Goal: Connect with others: Connect with others

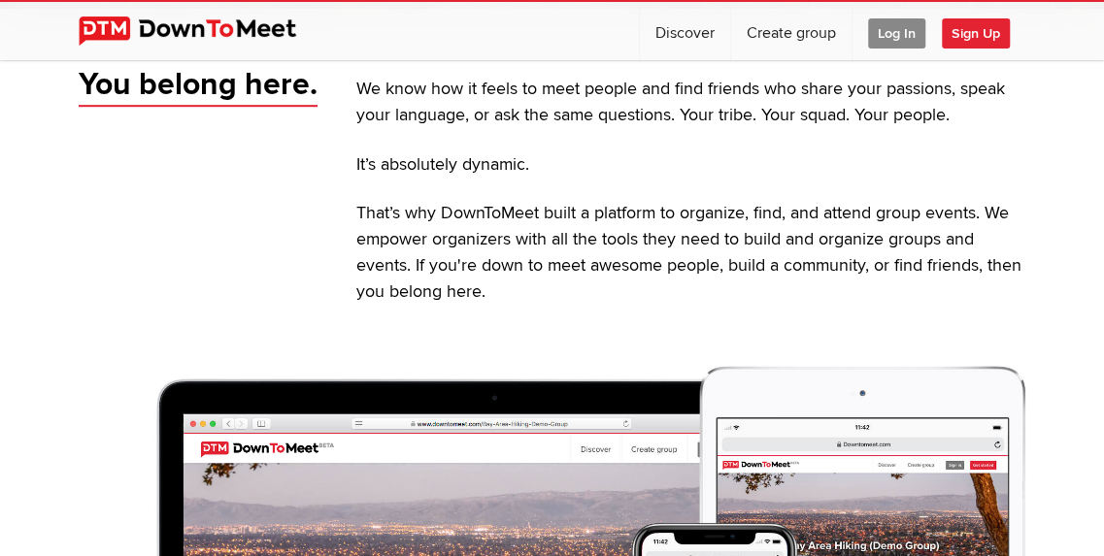
scroll to position [458, 0]
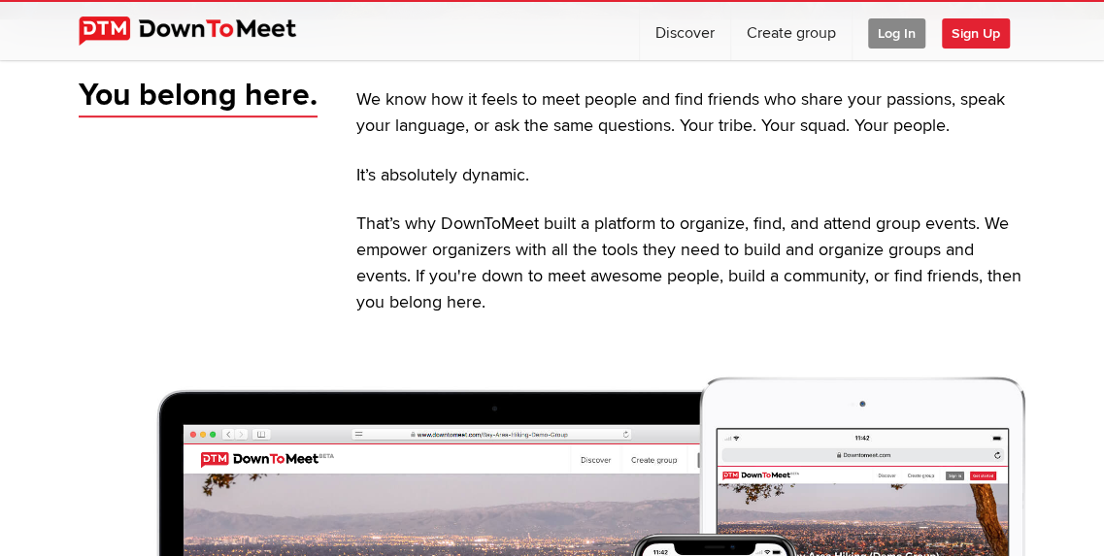
click at [703, 44] on link "Discover" at bounding box center [685, 31] width 90 height 58
select select "null"
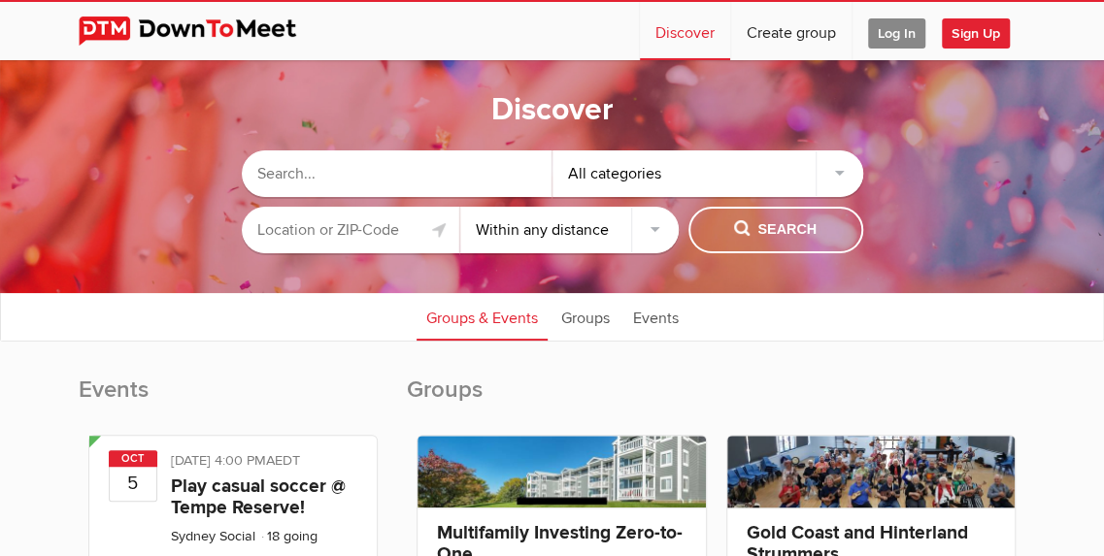
click at [497, 169] on input "text" at bounding box center [397, 174] width 311 height 47
type input "Adult fun"
click at [340, 237] on input "text" at bounding box center [351, 230] width 218 height 47
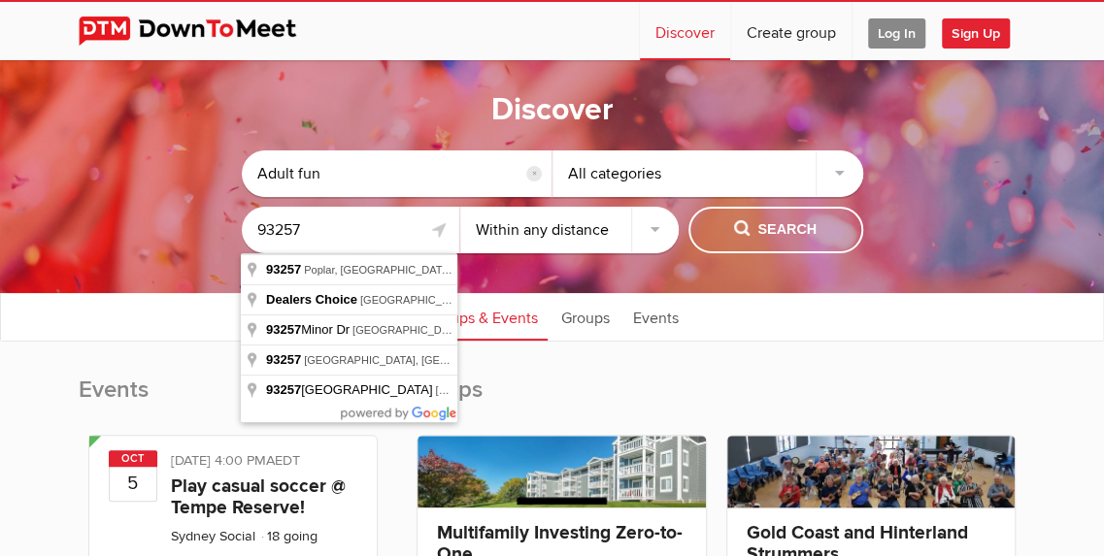
type input "93257"
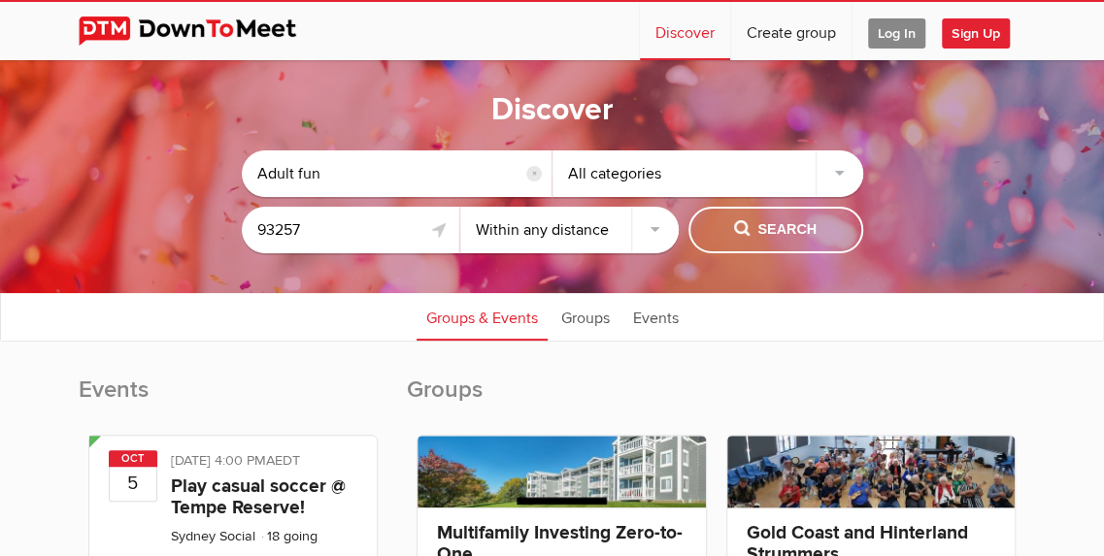
click at [647, 248] on select "Within 10 miles Within 25 miles Within 50 miles Within 100 miles Within any dis…" at bounding box center [569, 230] width 218 height 47
select select "50"
click at [460, 207] on select "Within 10 miles Within 25 miles Within 50 miles Within 100 miles Within any dis…" at bounding box center [569, 230] width 218 height 47
click at [787, 230] on span "Search" at bounding box center [775, 229] width 83 height 21
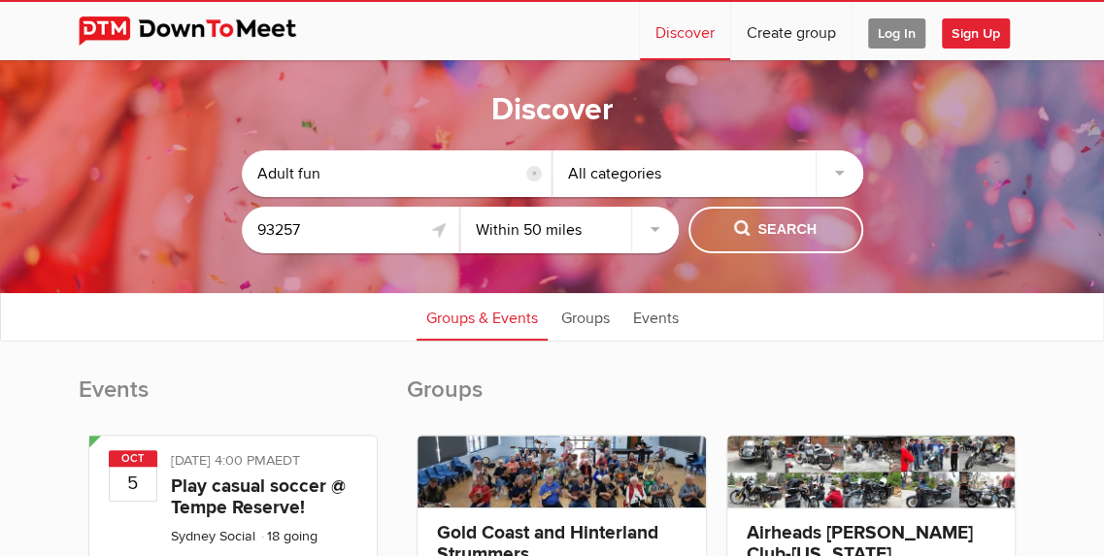
click at [835, 175] on div "All categories" at bounding box center [708, 174] width 311 height 47
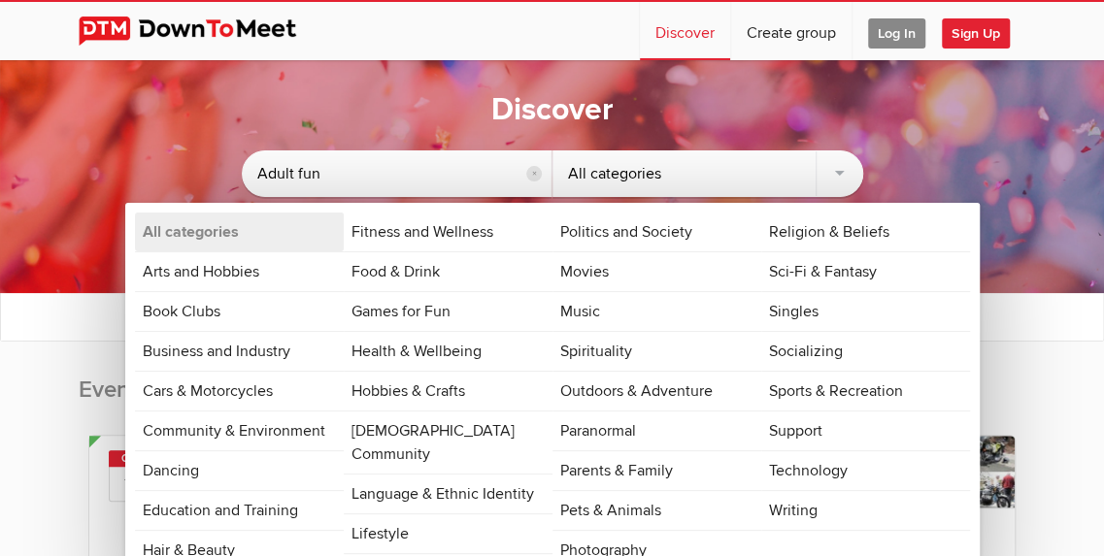
click at [276, 175] on input "Adult fun" at bounding box center [397, 174] width 311 height 47
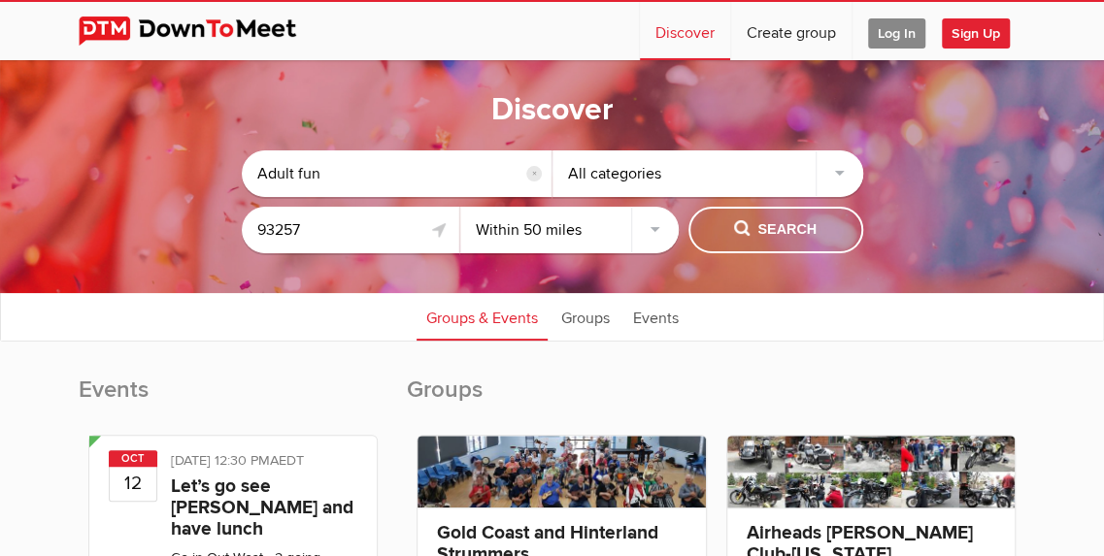
click at [771, 233] on span "Search" at bounding box center [775, 229] width 83 height 21
click at [586, 312] on link "Groups" at bounding box center [586, 316] width 68 height 49
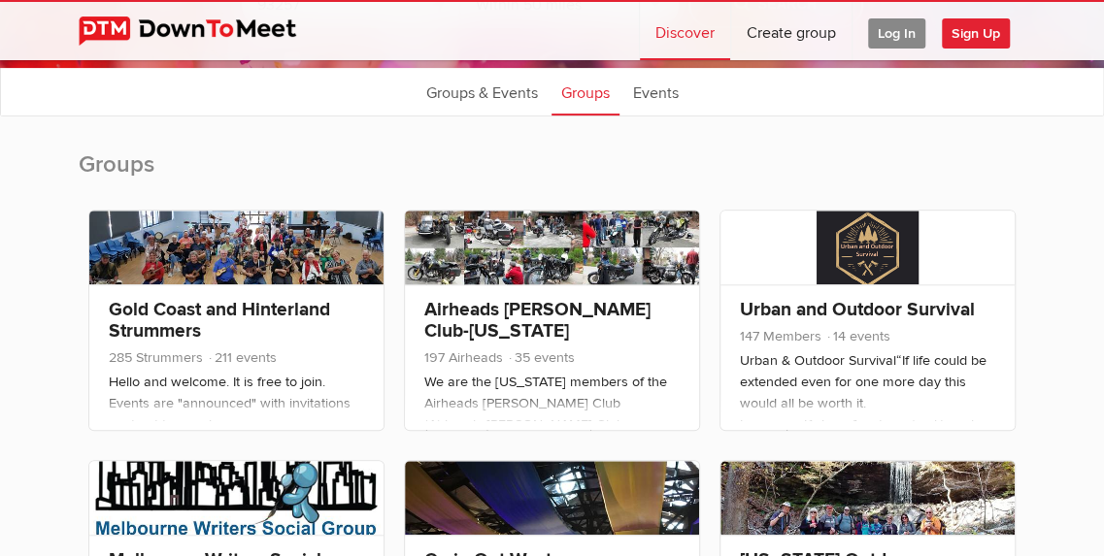
scroll to position [229, 0]
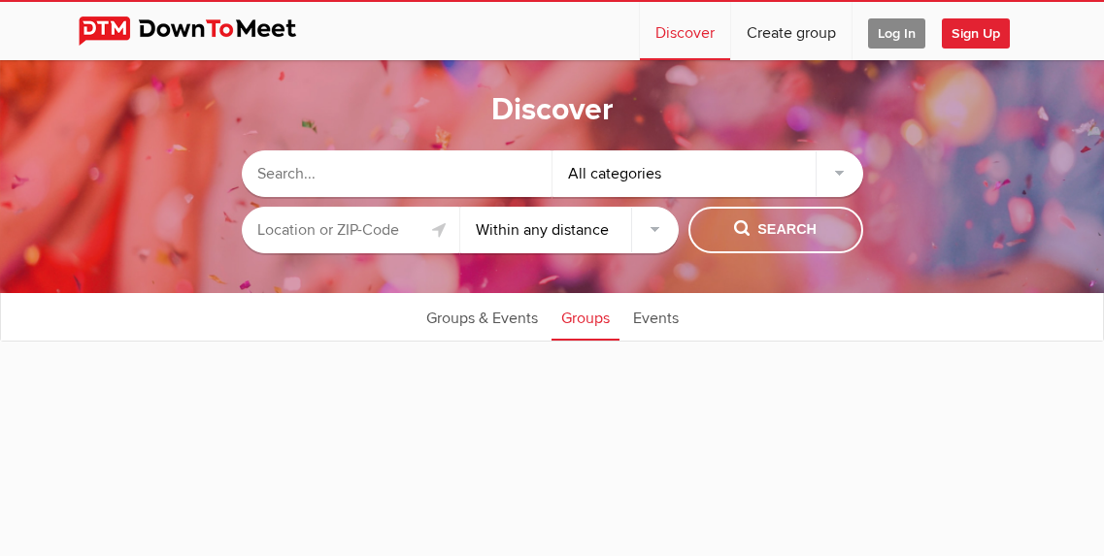
select select "null"
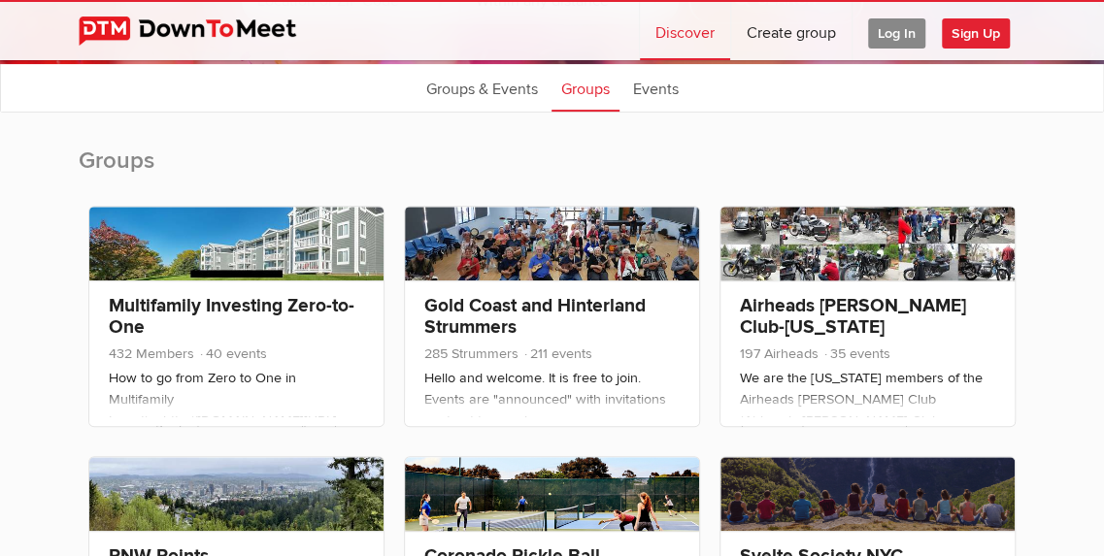
click at [977, 24] on span "Sign Up" at bounding box center [976, 33] width 68 height 30
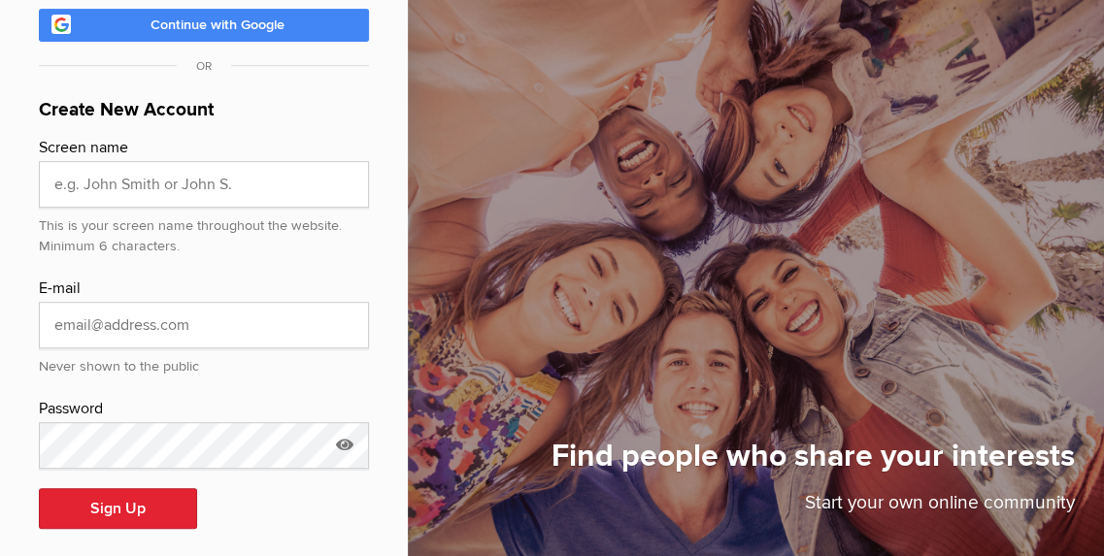
scroll to position [224, 0]
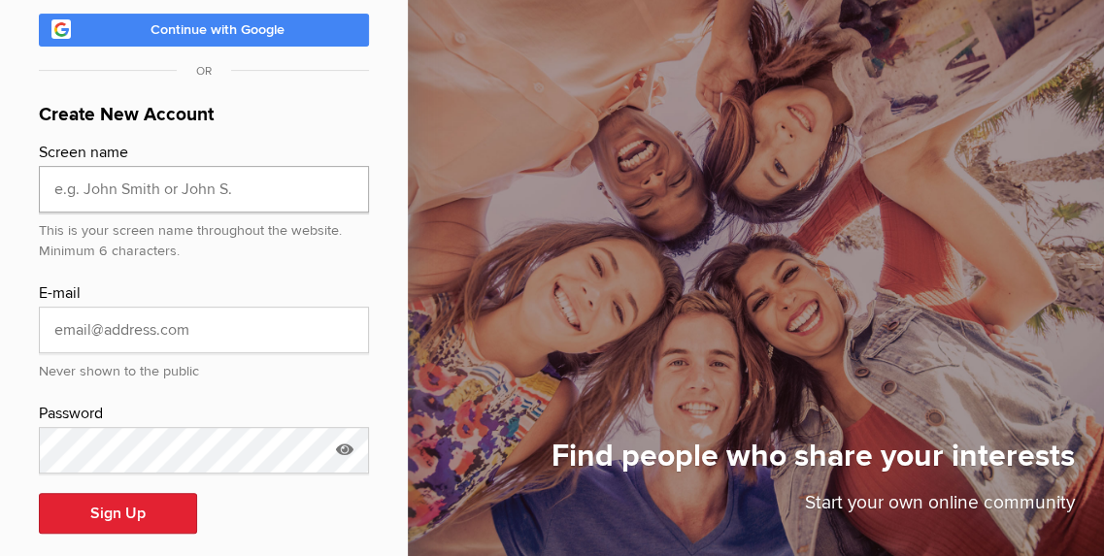
click at [201, 173] on input "text" at bounding box center [204, 189] width 330 height 47
type input "Sticker118"
click at [162, 307] on input "email" at bounding box center [204, 330] width 330 height 47
type input "Gregoryt118@gmail.com"
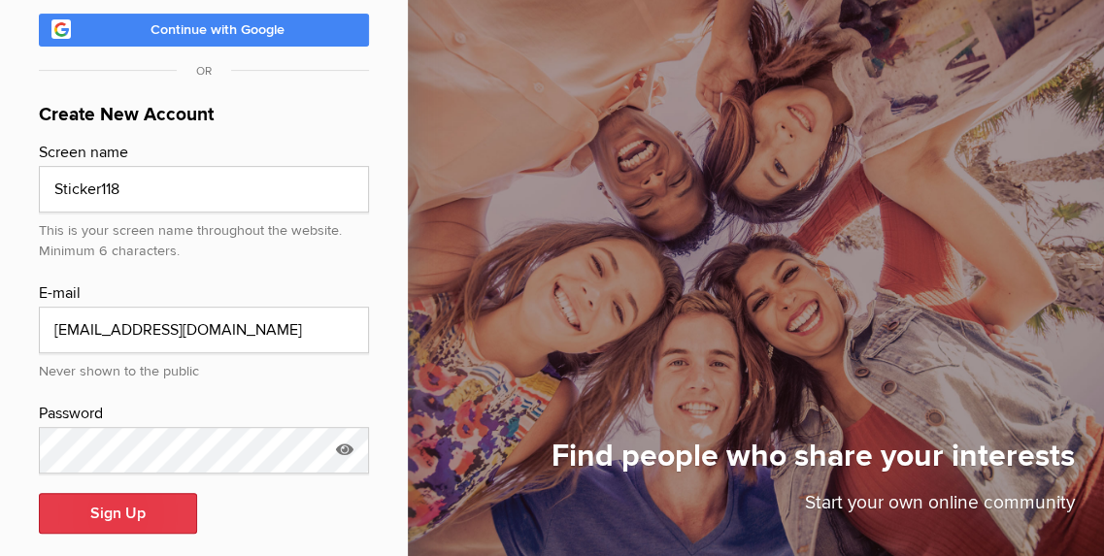
click at [139, 493] on button "Sign Up" at bounding box center [118, 513] width 158 height 41
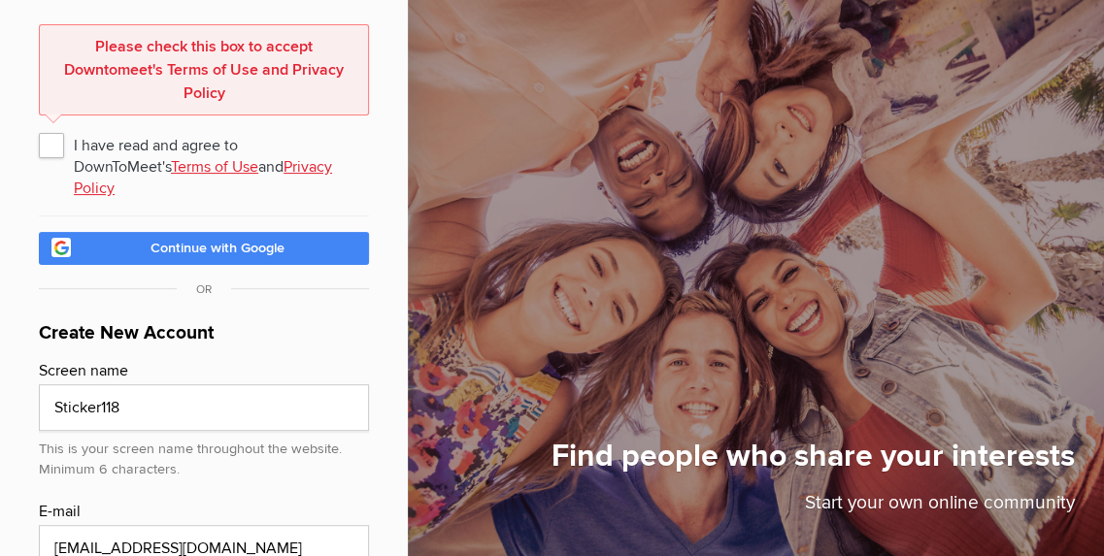
scroll to position [95, 0]
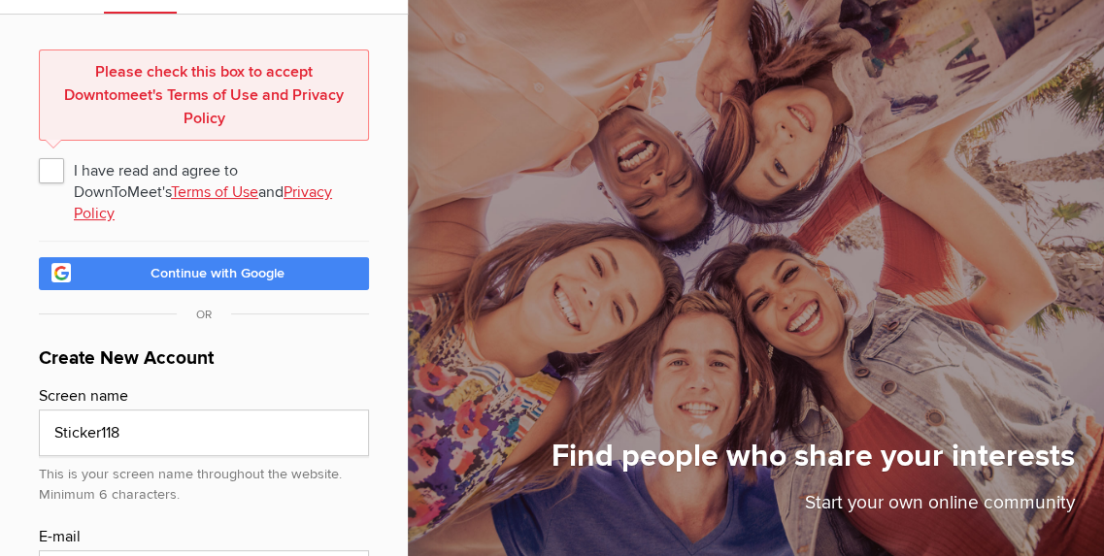
click at [60, 172] on span "I have read and agree to DownToMeet's Terms of Use and Privacy Policy" at bounding box center [204, 169] width 330 height 35
click at [39, 152] on input "I have read and agree to DownToMeet's Terms of Use and Privacy Policy" at bounding box center [38, 151] width 1 height 1
checkbox input "true"
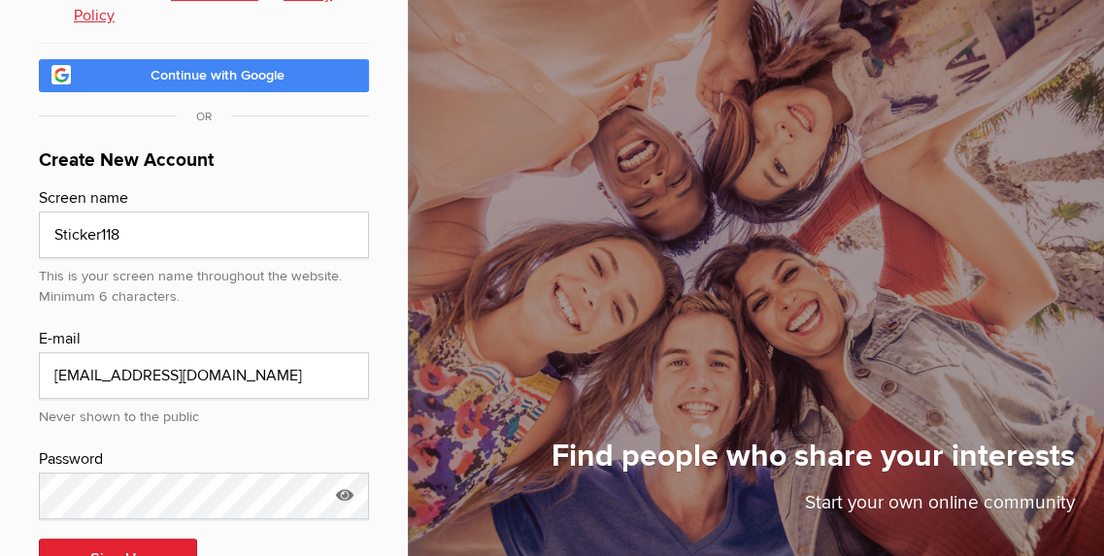
scroll to position [224, 0]
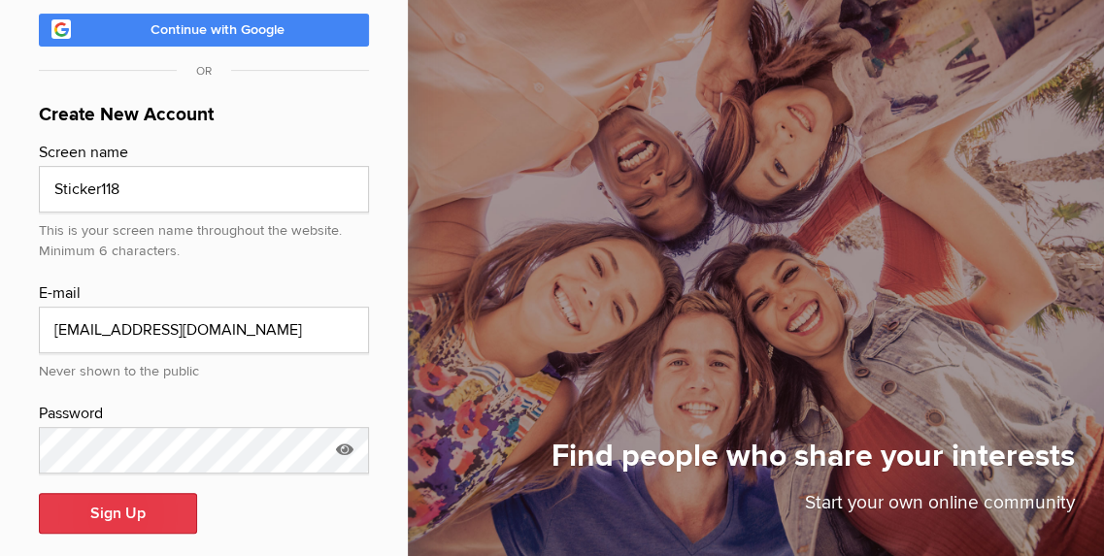
click at [84, 506] on button "Sign Up" at bounding box center [118, 513] width 158 height 41
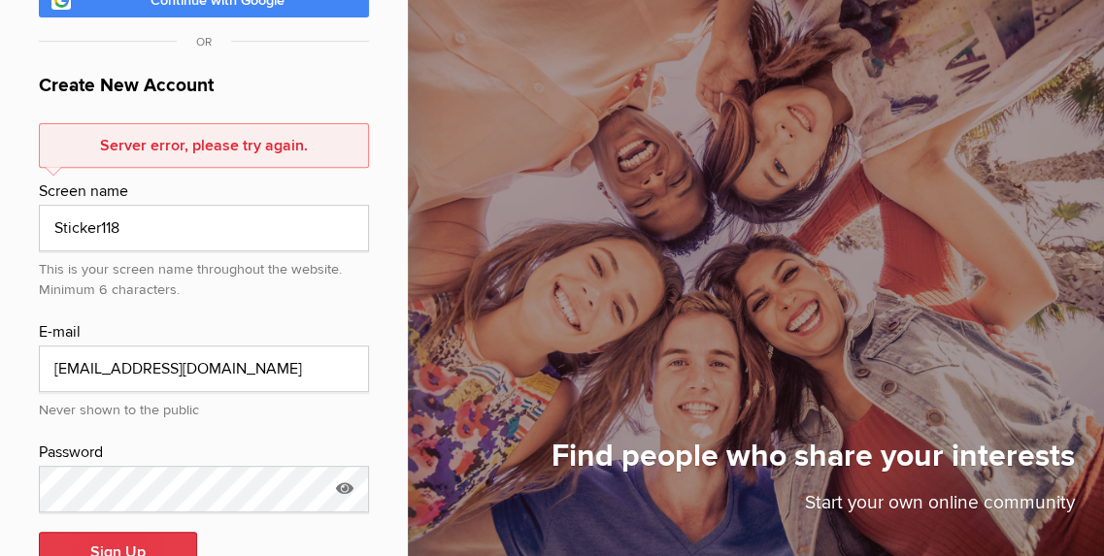
scroll to position [291, 0]
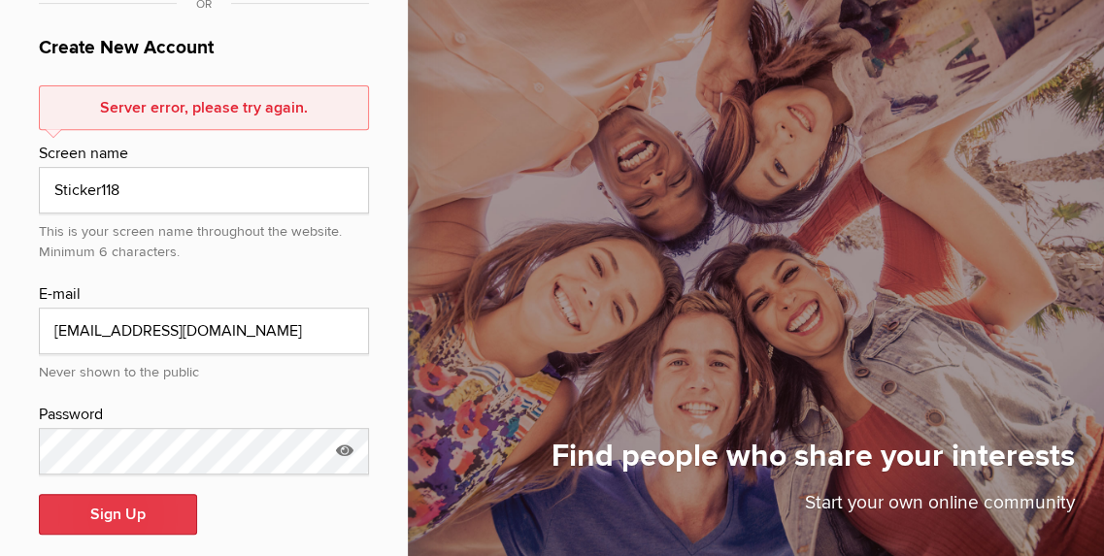
click at [122, 494] on button "Sign Up" at bounding box center [118, 514] width 158 height 41
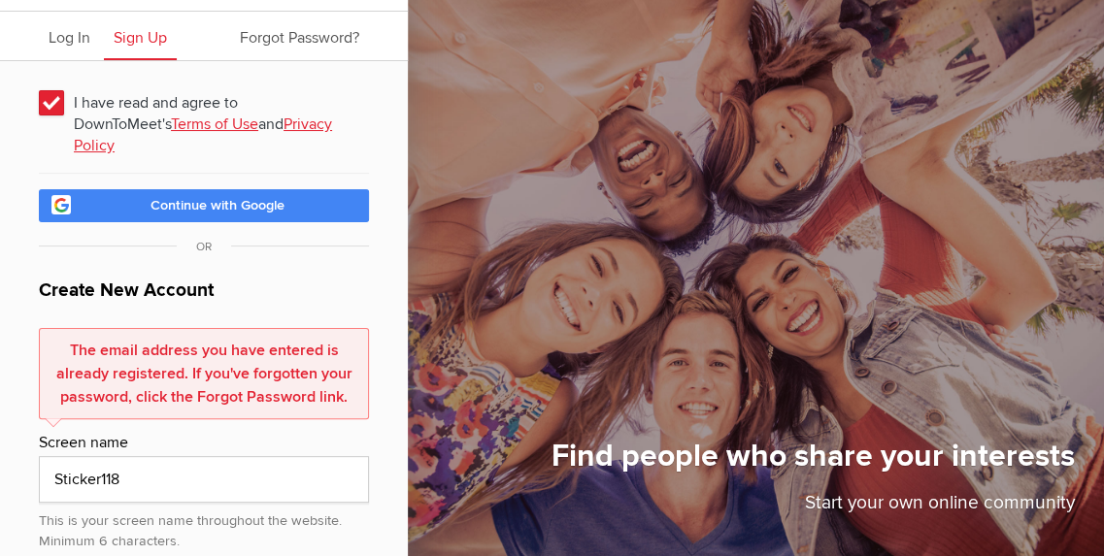
scroll to position [17, 0]
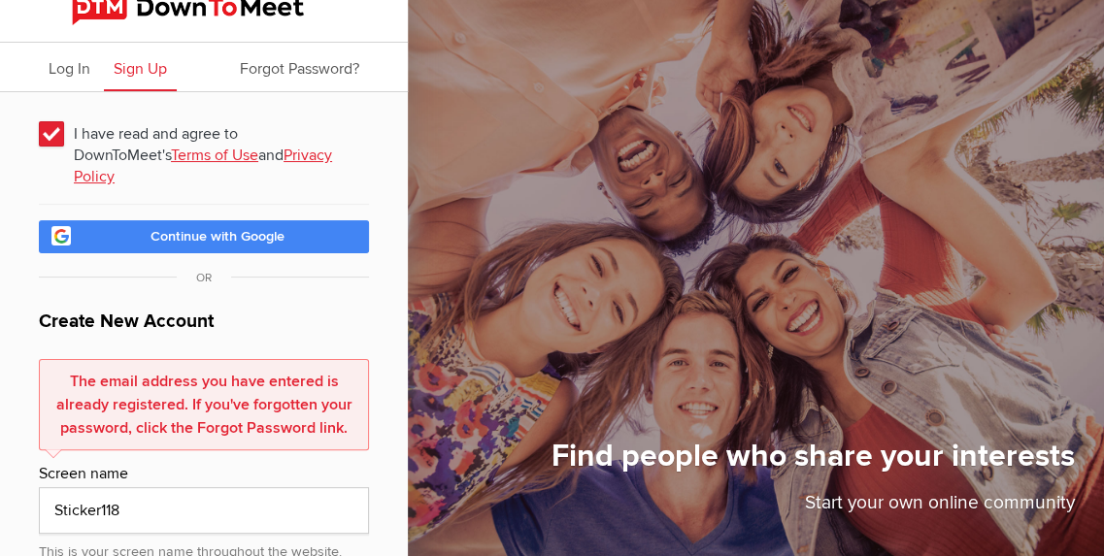
click at [299, 75] on span "Forgot Password?" at bounding box center [299, 68] width 119 height 19
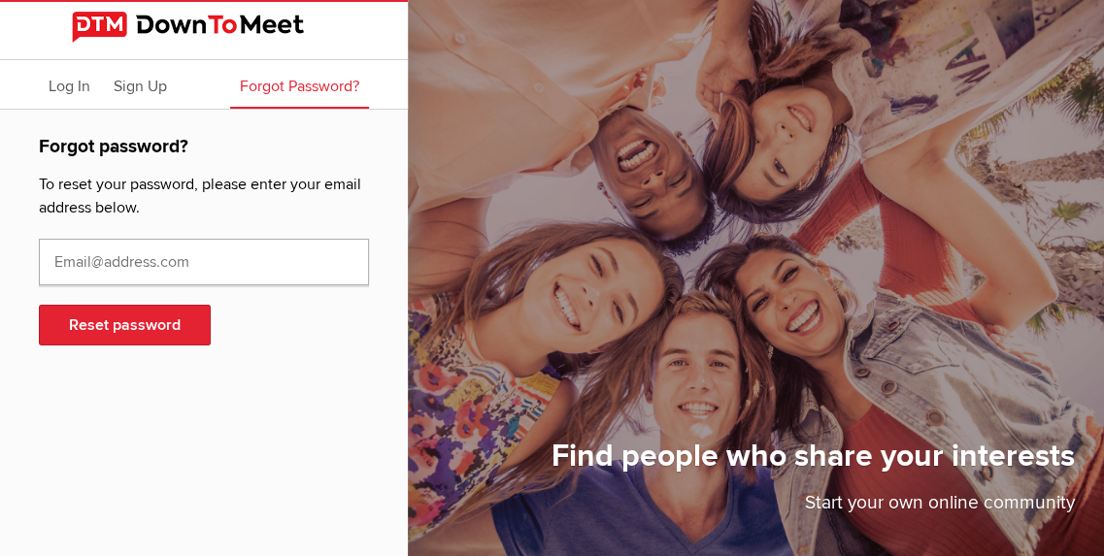
click at [179, 284] on input "text" at bounding box center [204, 262] width 330 height 47
click at [76, 102] on link "Log In" at bounding box center [69, 84] width 61 height 49
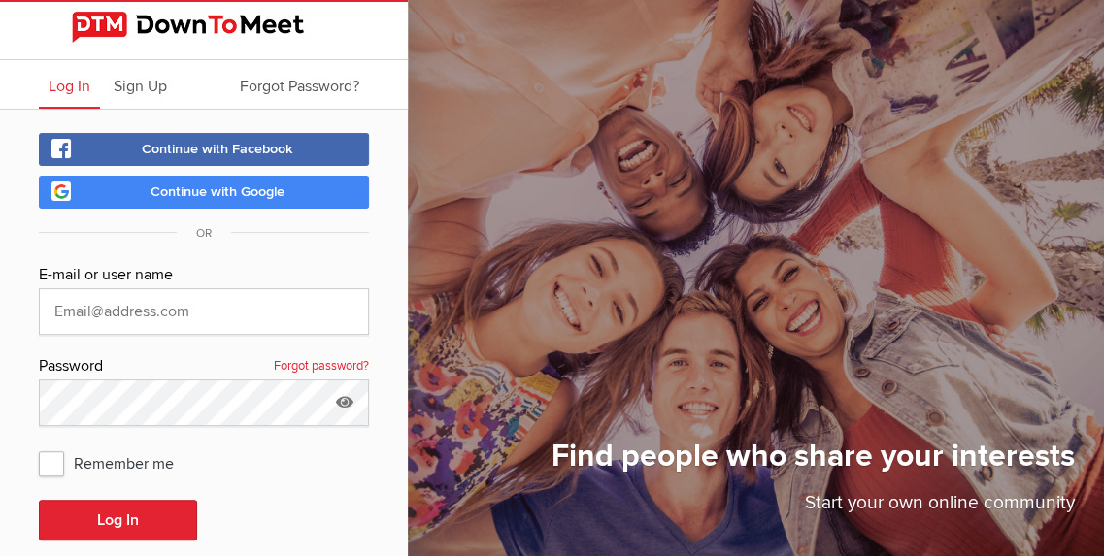
click at [76, 95] on span "Log In" at bounding box center [70, 86] width 42 height 19
type input "Sticker118"
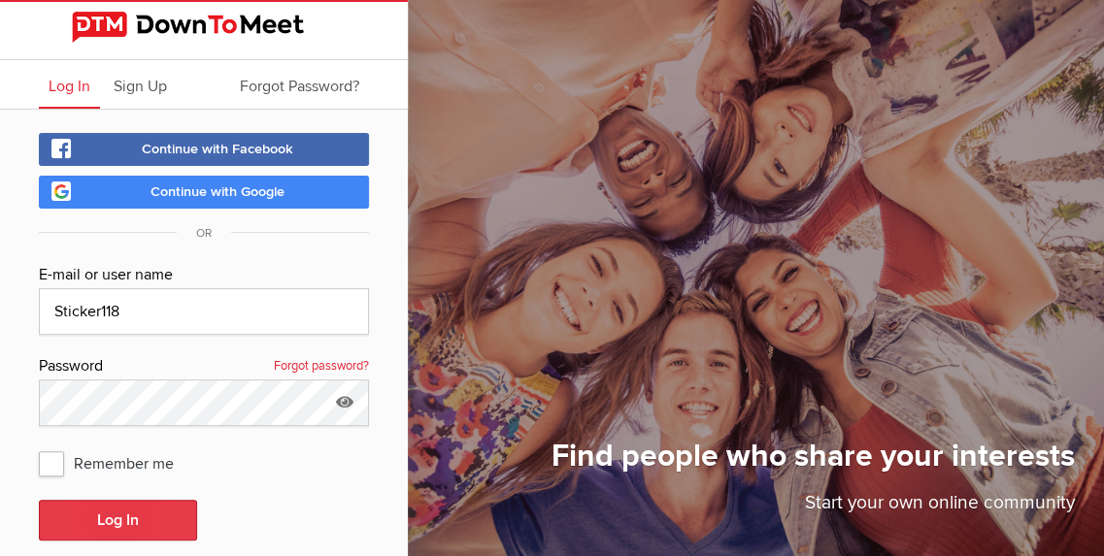
click at [76, 520] on button "Log In" at bounding box center [118, 520] width 158 height 41
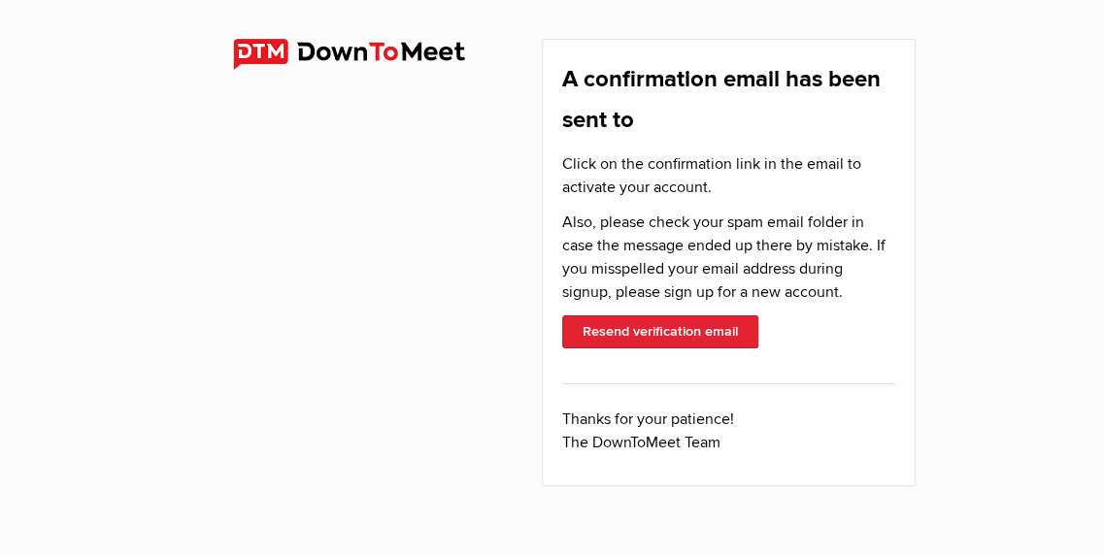
drag, startPoint x: 718, startPoint y: 220, endPoint x: 703, endPoint y: 186, distance: 37.0
click at [706, 192] on div "A confirmation email has been sent to Click on the confirmation link in the ema…" at bounding box center [729, 263] width 374 height 448
click at [664, 54] on div "A confirmation email has been sent to Click on the confirmation link in the ema…" at bounding box center [729, 263] width 374 height 448
click at [374, 54] on img at bounding box center [365, 54] width 264 height 31
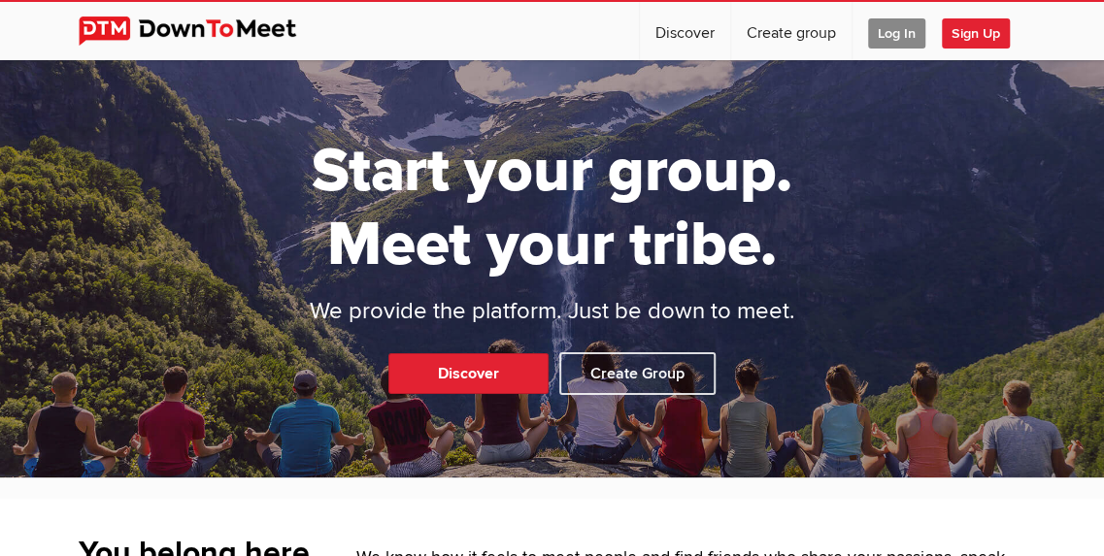
click at [890, 22] on span "Log In" at bounding box center [896, 33] width 57 height 30
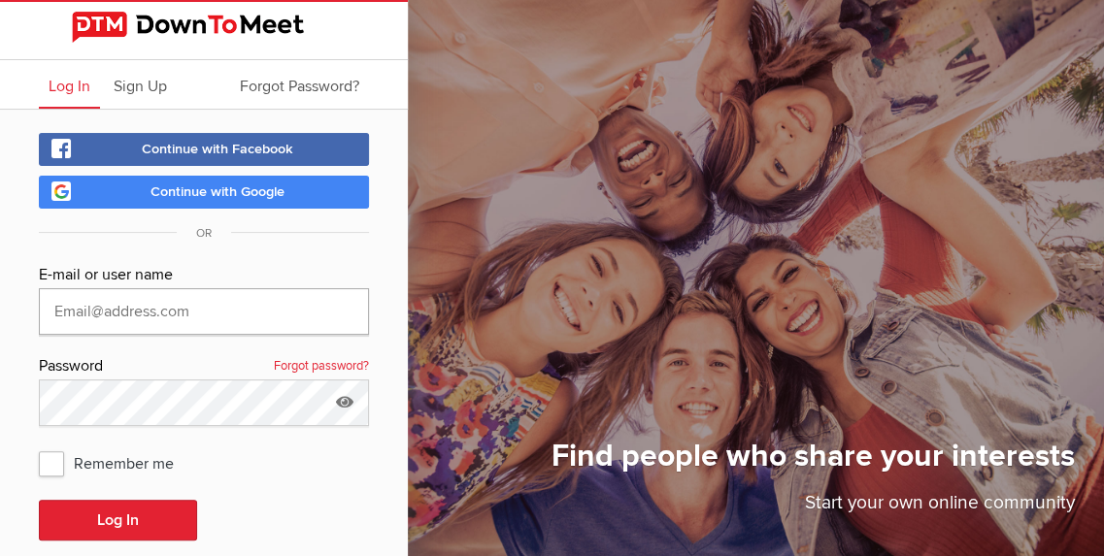
type input "Sticker118"
click at [52, 468] on span "Remember me" at bounding box center [116, 463] width 154 height 35
click at [39, 446] on input "Remember me" at bounding box center [38, 445] width 1 height 1
checkbox input "true"
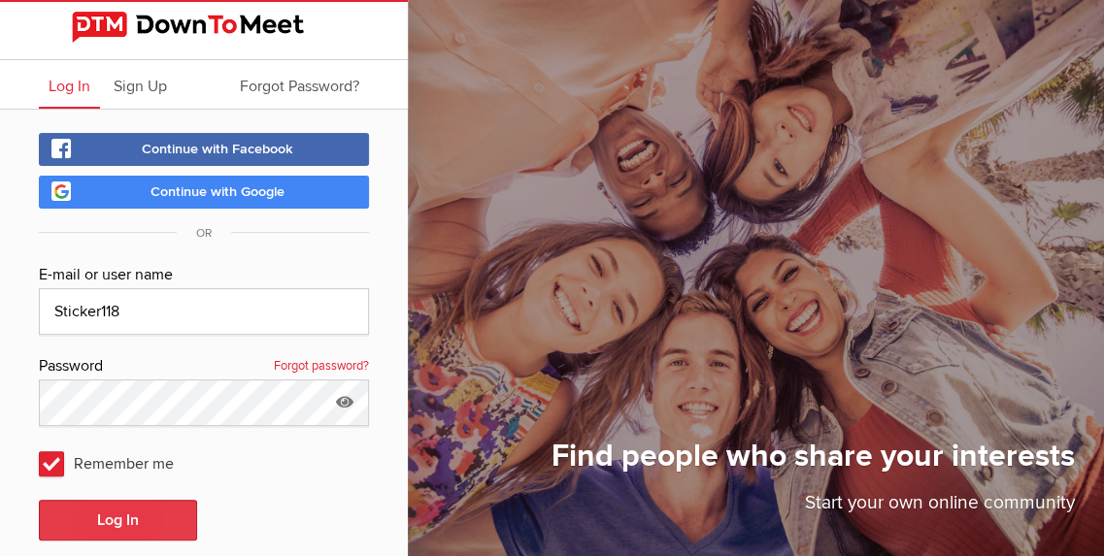
click at [54, 513] on button "Log In" at bounding box center [118, 520] width 158 height 41
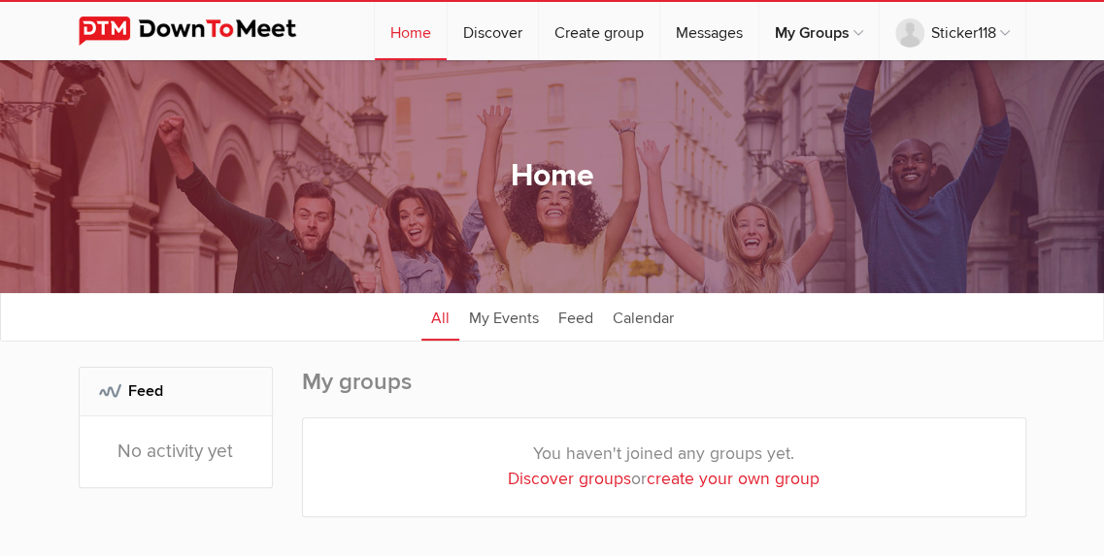
click at [501, 42] on link "Discover" at bounding box center [493, 31] width 90 height 58
select select "null"
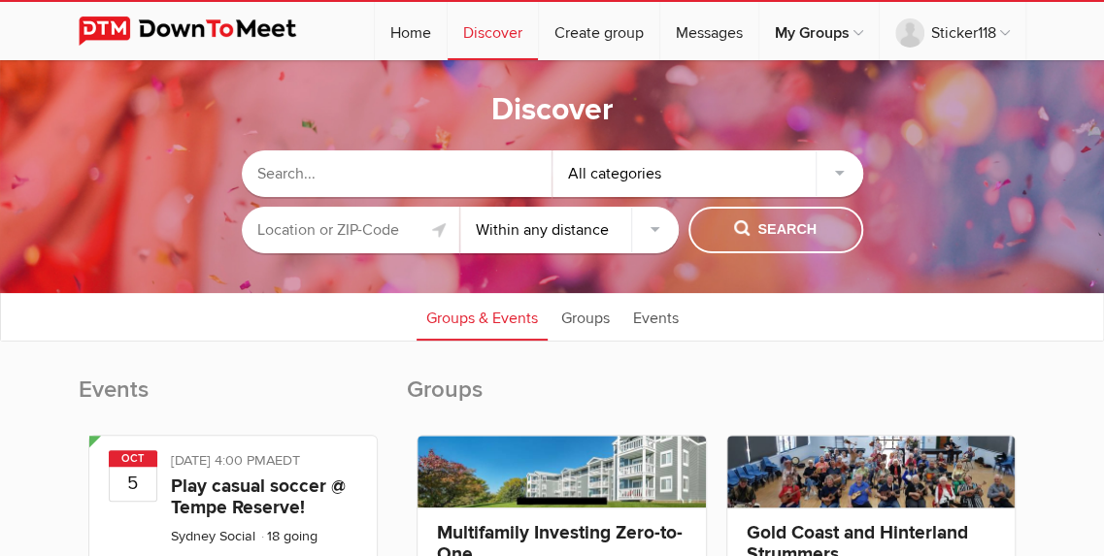
click at [497, 159] on input "text" at bounding box center [397, 174] width 311 height 47
type input "D"
click at [744, 240] on span "Search" at bounding box center [775, 229] width 83 height 21
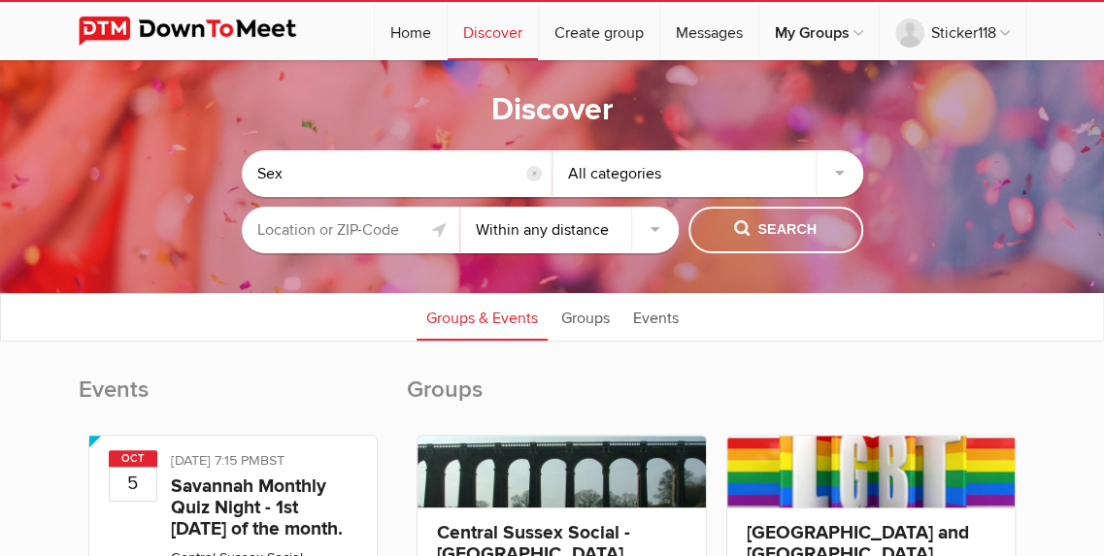
click at [445, 168] on input "Sex" at bounding box center [397, 174] width 311 height 47
type input "S"
type input "Fuck"
click at [365, 228] on input "text" at bounding box center [351, 230] width 218 height 47
type input "93257-3336"
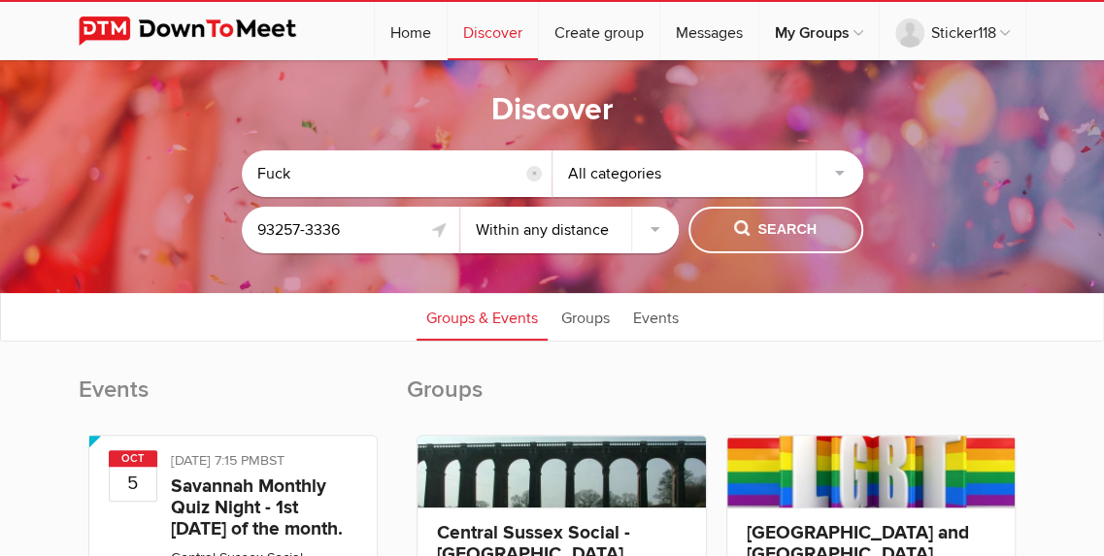
click at [650, 227] on select "Within 10 miles Within 25 miles Within 50 miles Within 100 miles Within any dis…" at bounding box center [569, 230] width 218 height 47
select select "50"
click at [460, 207] on select "Within 10 miles Within 25 miles Within 50 miles Within 100 miles Within any dis…" at bounding box center [569, 230] width 218 height 47
click at [728, 230] on button "Search" at bounding box center [776, 230] width 175 height 47
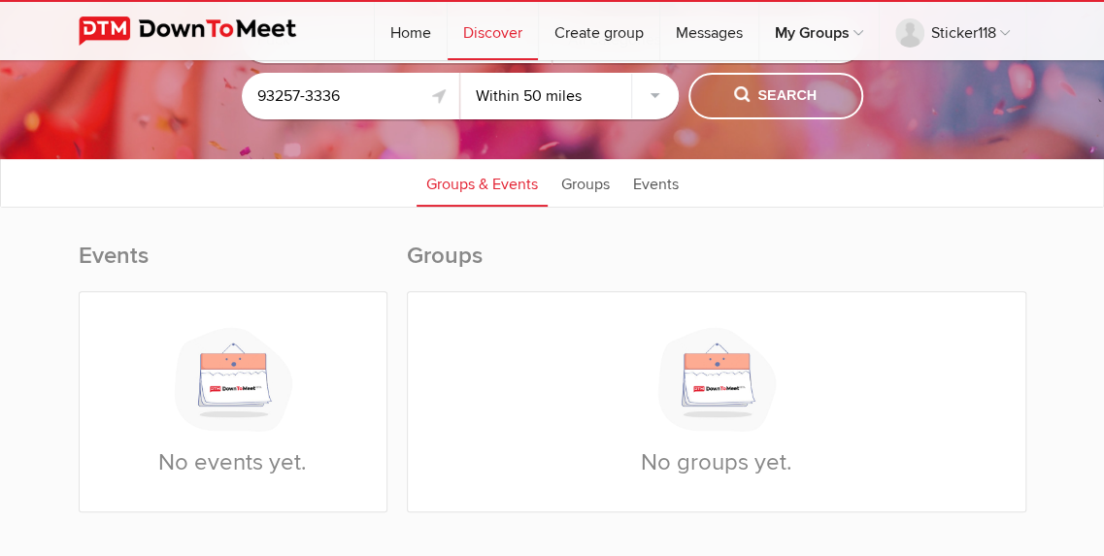
scroll to position [118, 0]
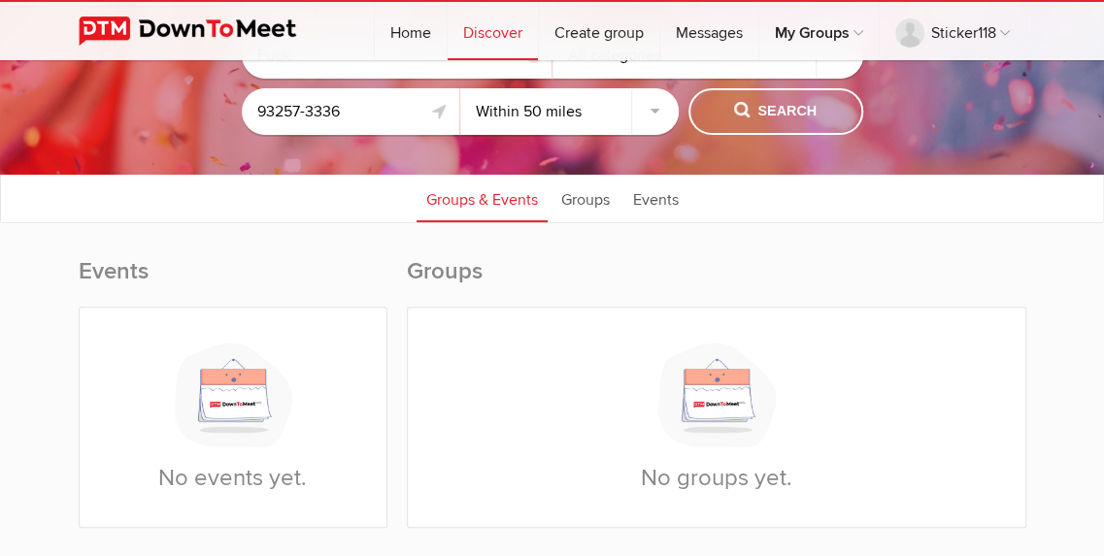
click at [637, 190] on link "Events" at bounding box center [655, 198] width 65 height 49
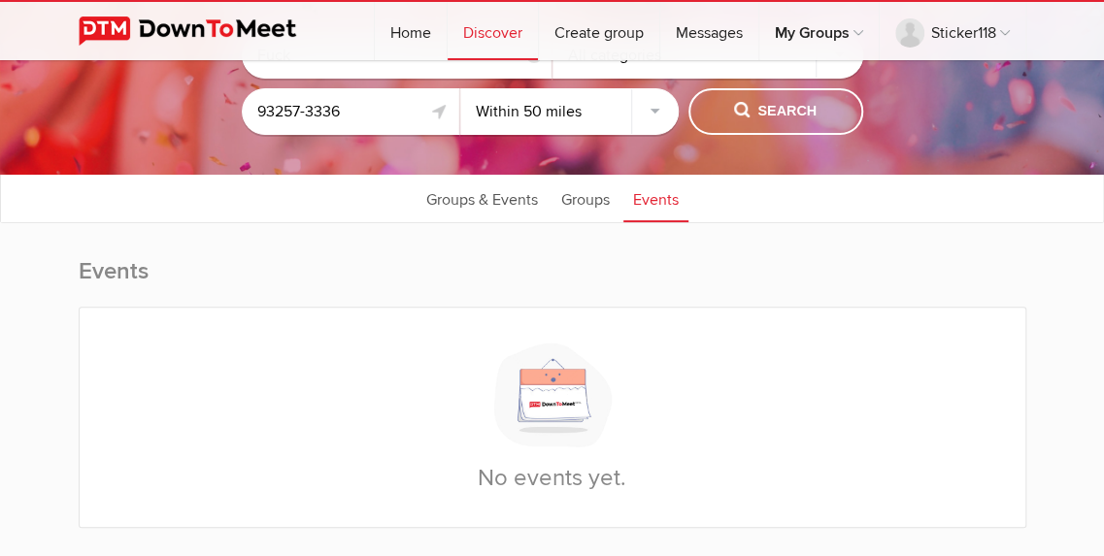
click at [600, 197] on link "Groups" at bounding box center [586, 198] width 68 height 49
click at [361, 118] on input "93257-3336" at bounding box center [351, 111] width 218 height 47
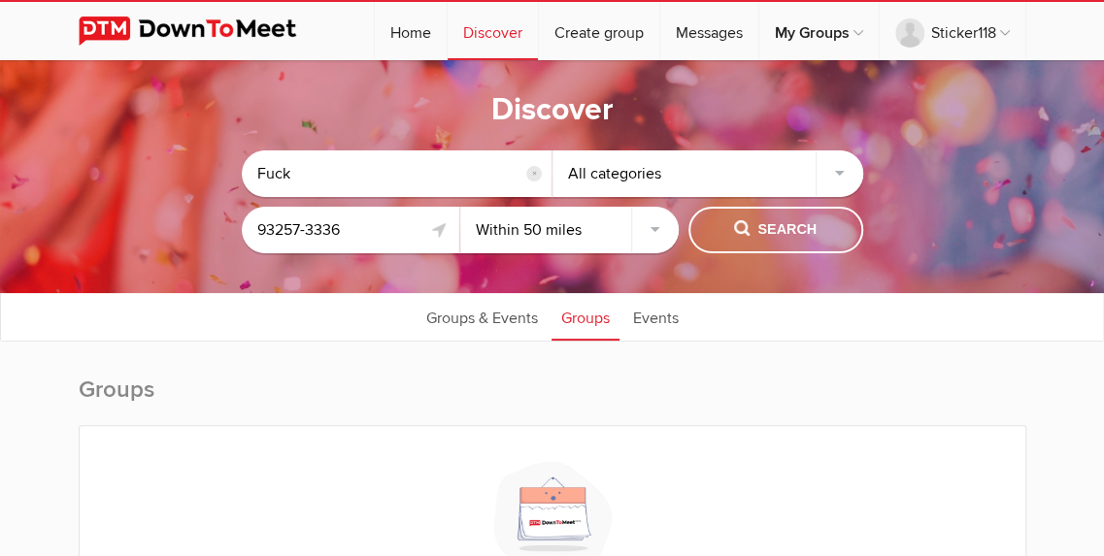
click at [305, 174] on input "Fuck" at bounding box center [397, 174] width 311 height 47
type input "F"
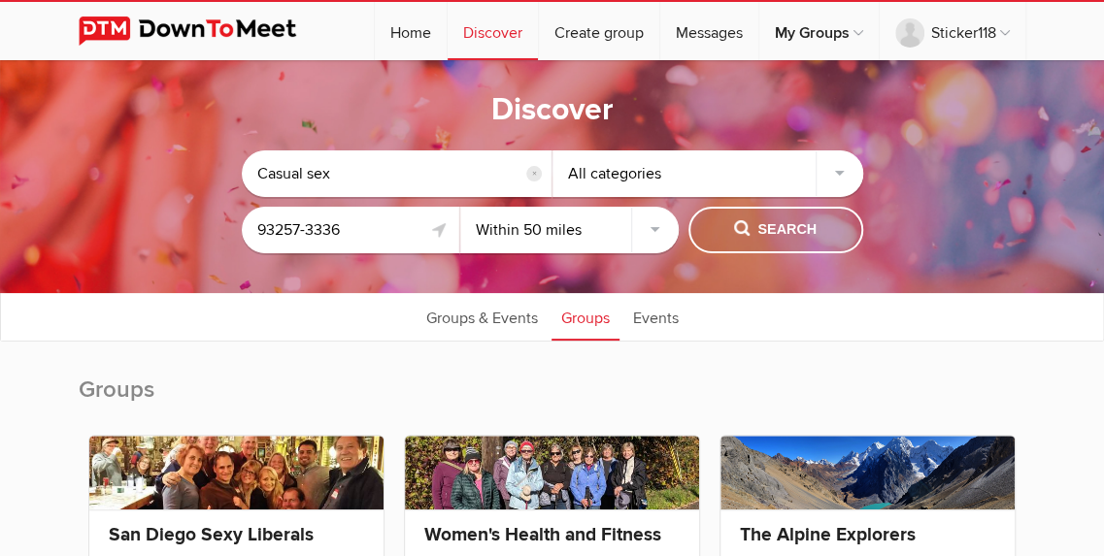
click at [775, 246] on button "Search" at bounding box center [776, 230] width 175 height 47
click at [475, 326] on link "Groups & Events" at bounding box center [482, 316] width 131 height 49
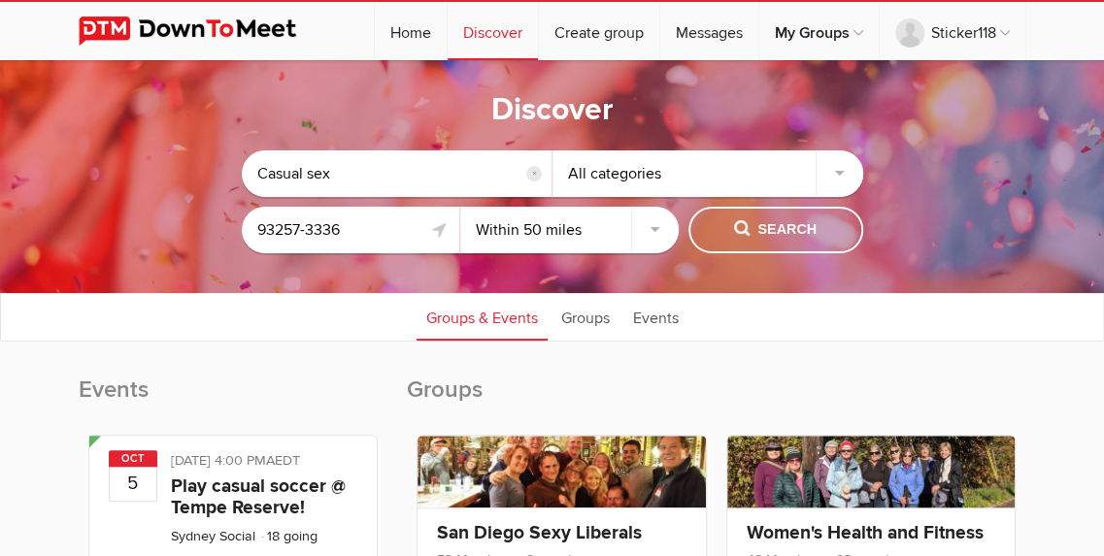
click at [381, 170] on input "Casual sex" at bounding box center [397, 174] width 311 height 47
type input "C"
type input "Nsfw"
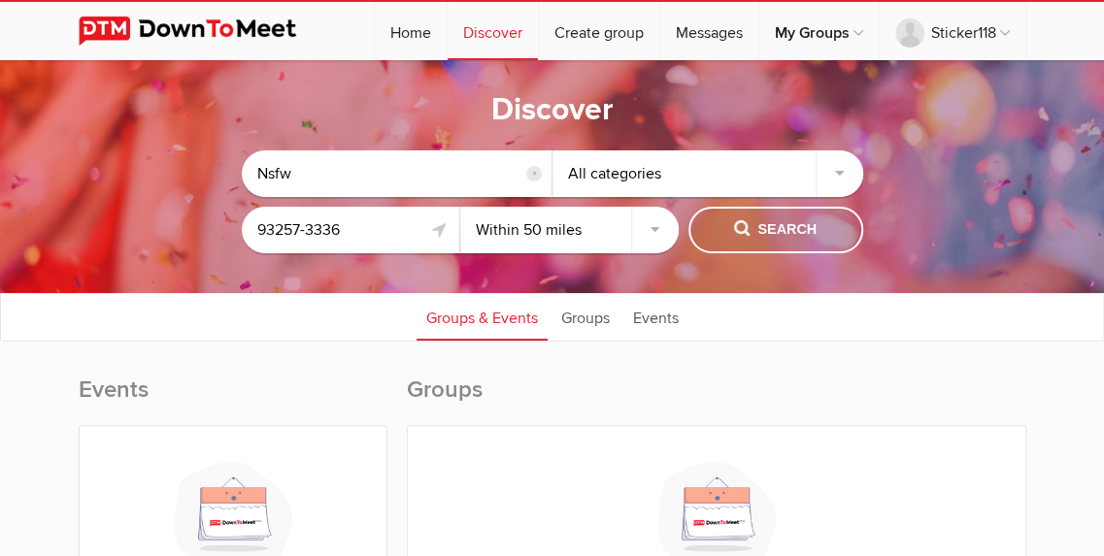
drag, startPoint x: 703, startPoint y: 235, endPoint x: 720, endPoint y: 235, distance: 16.5
click at [720, 235] on button "Search" at bounding box center [776, 230] width 175 height 47
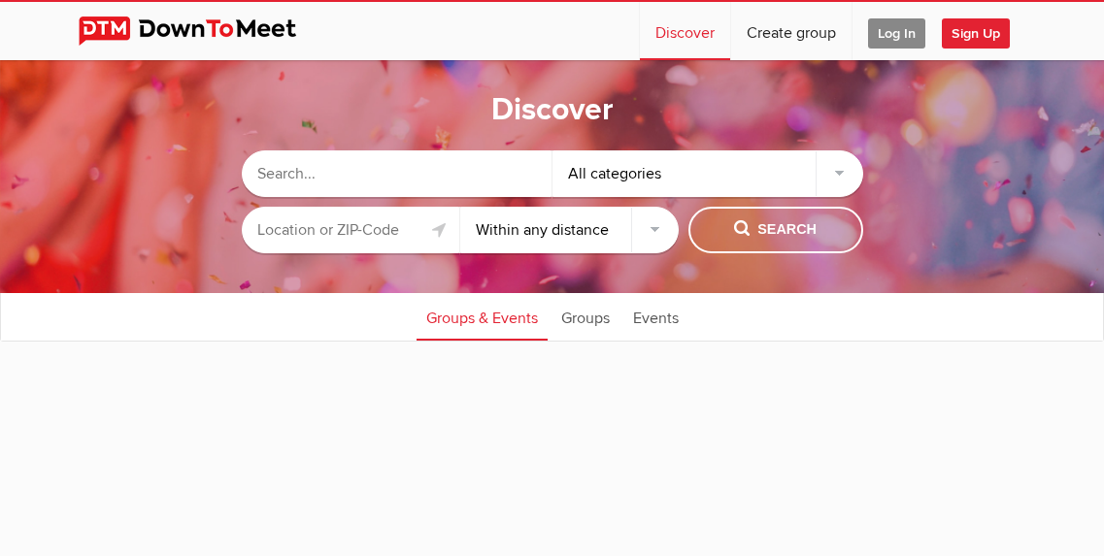
select select "null"
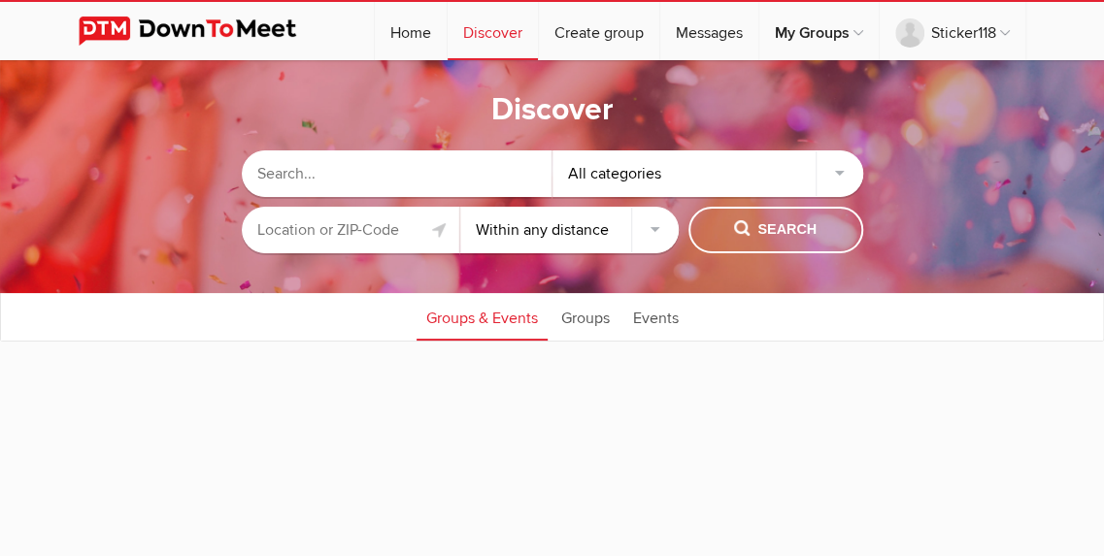
click at [404, 174] on input "text" at bounding box center [397, 174] width 311 height 47
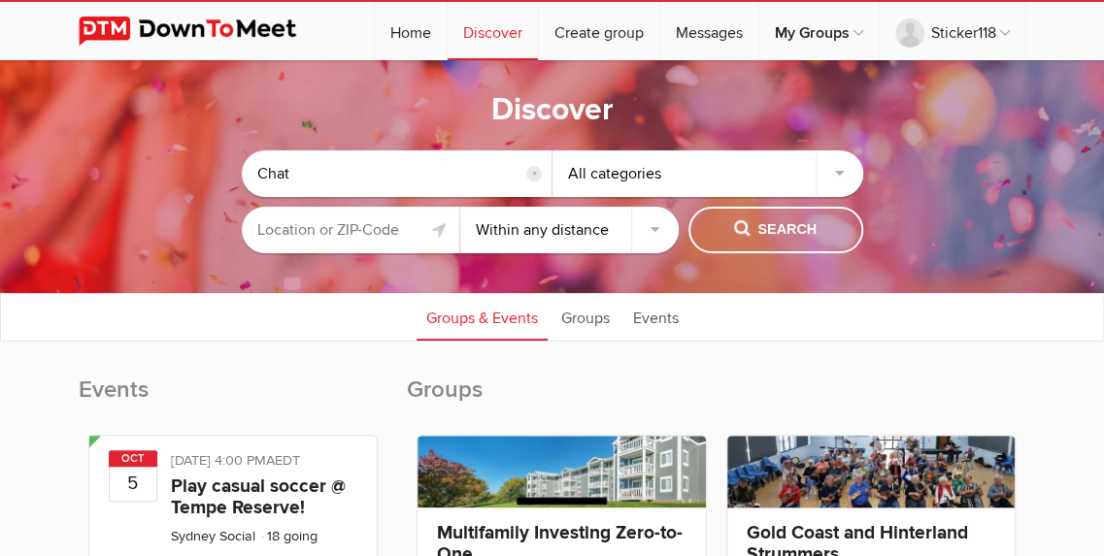
type input "Chat"
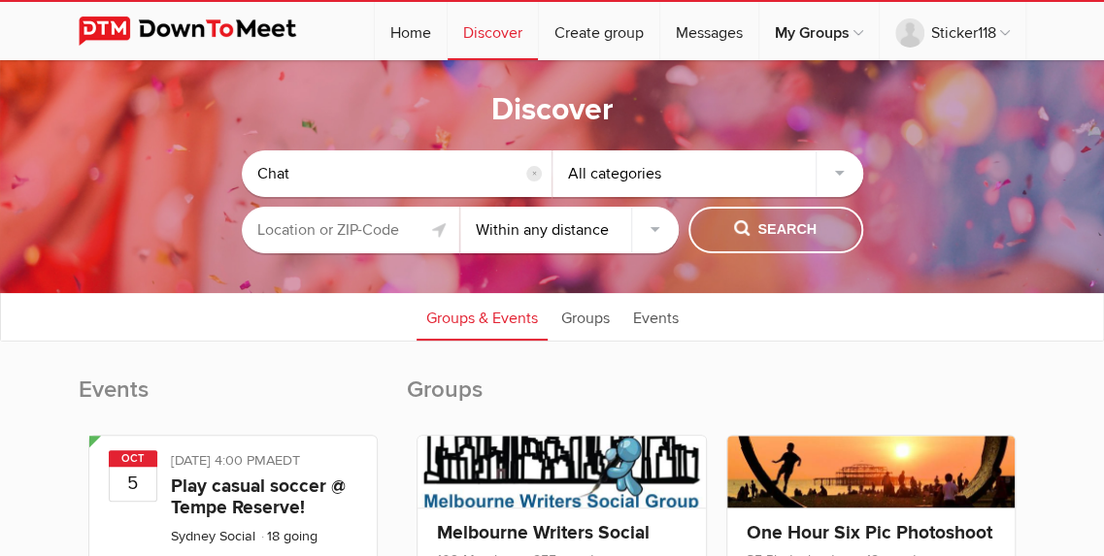
click at [845, 218] on button "Search" at bounding box center [776, 230] width 175 height 47
click at [397, 220] on input "text" at bounding box center [351, 230] width 218 height 47
type input "93257"
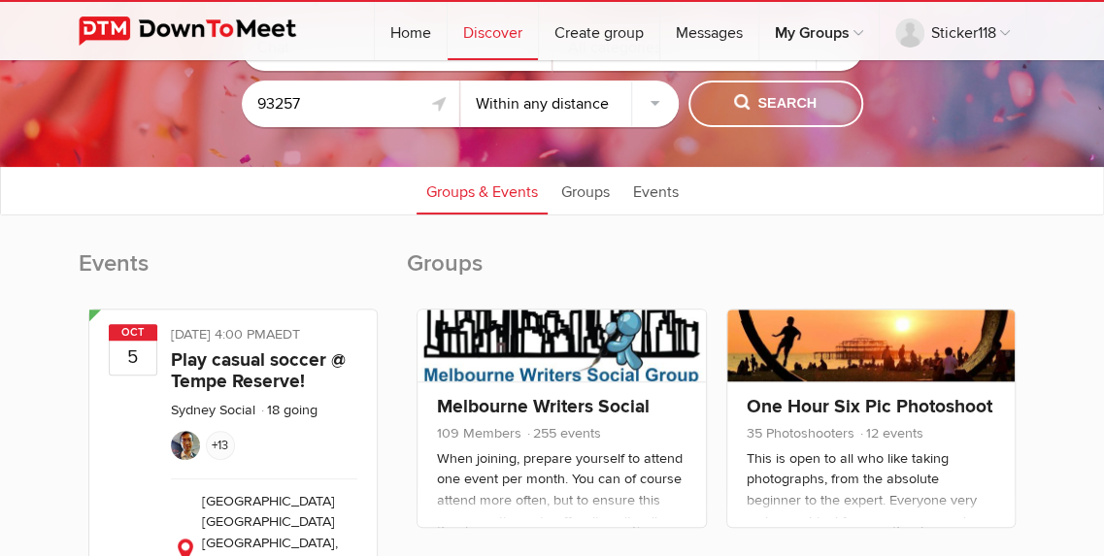
scroll to position [64, 0]
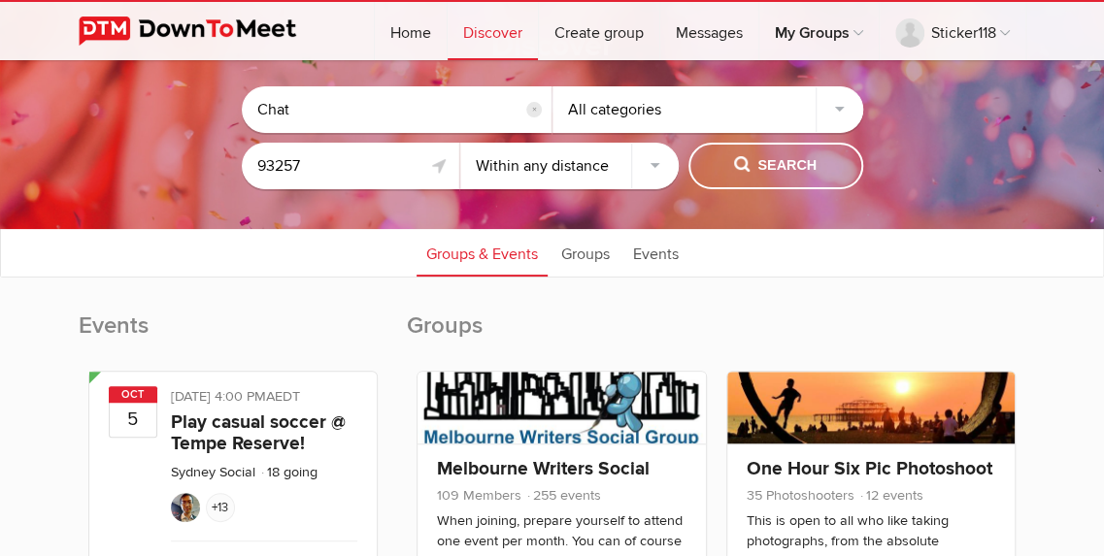
click at [608, 243] on link "Groups" at bounding box center [586, 252] width 68 height 49
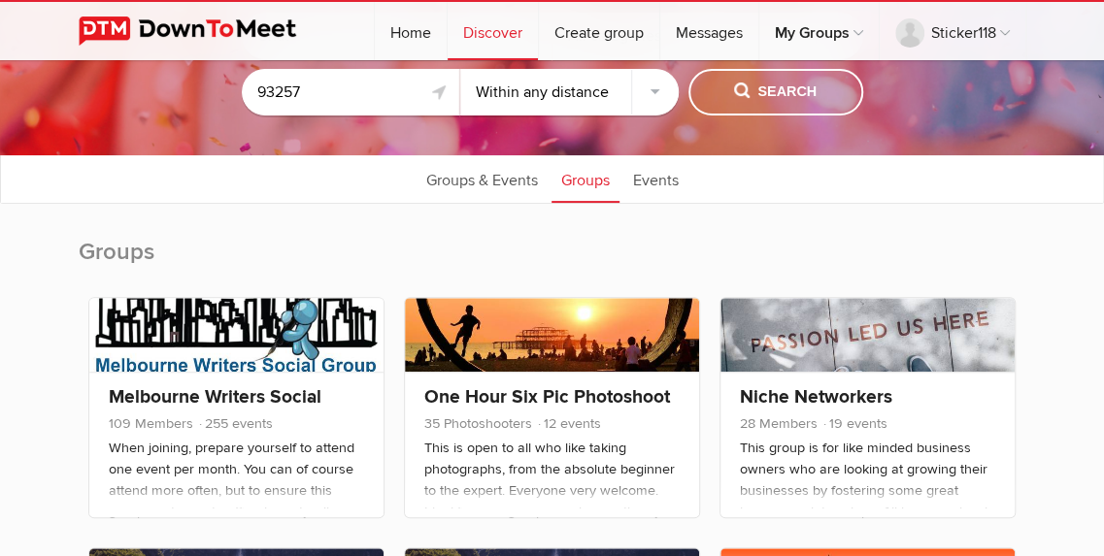
scroll to position [132, 0]
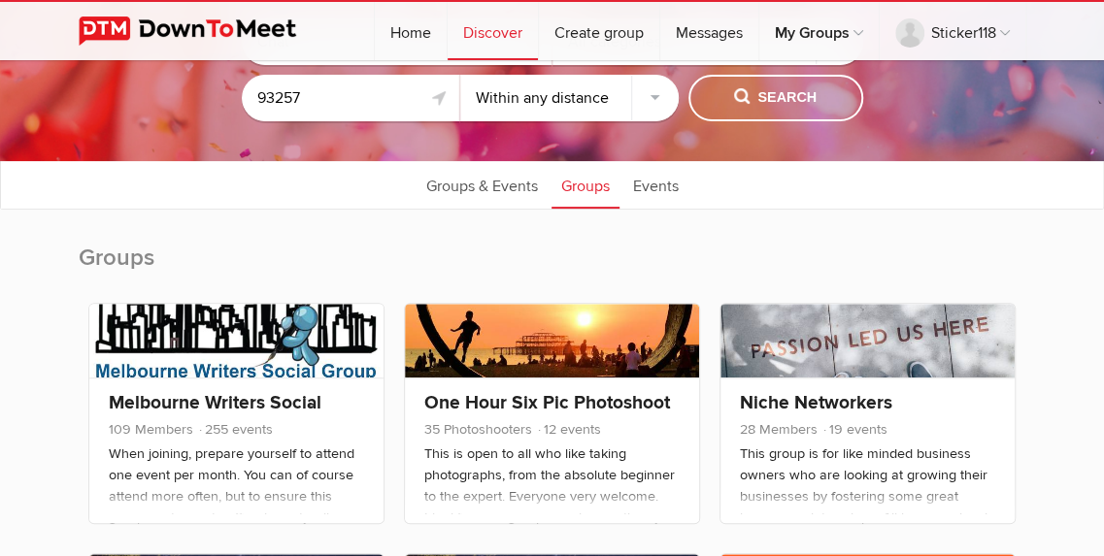
click at [652, 184] on link "Events" at bounding box center [655, 184] width 65 height 49
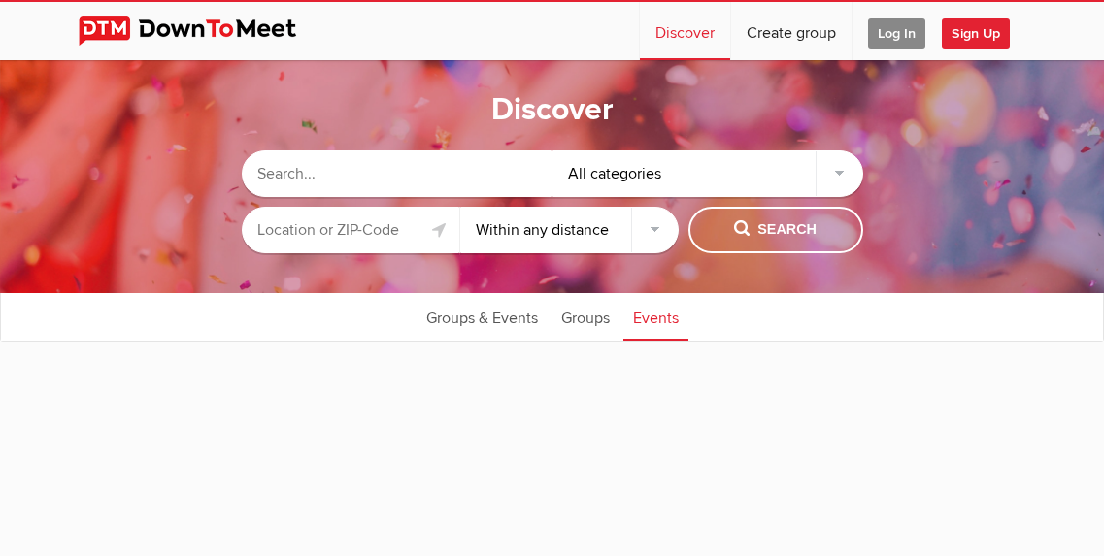
select select "null"
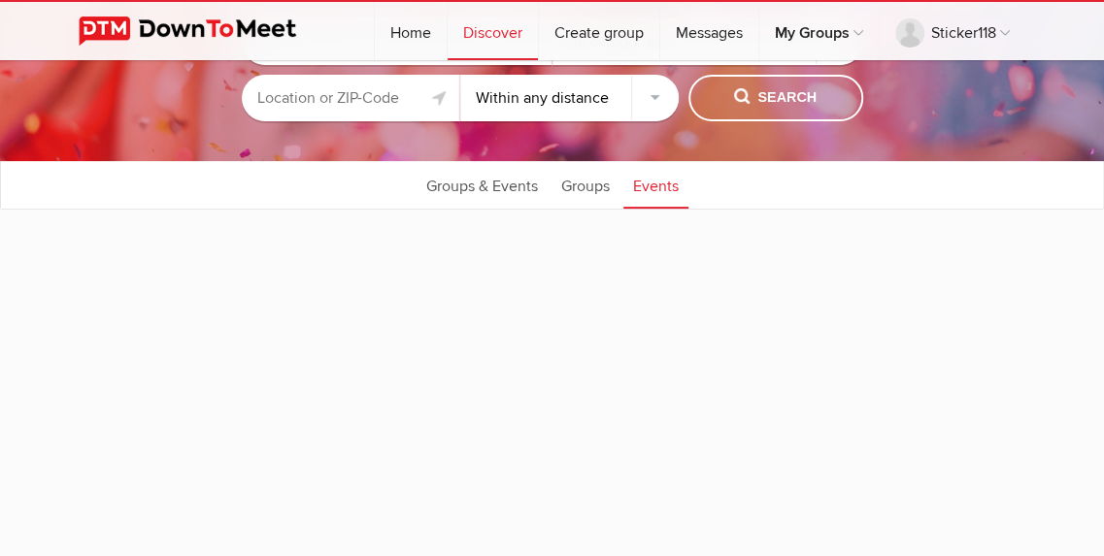
click at [670, 29] on link "Messages" at bounding box center [709, 31] width 98 height 58
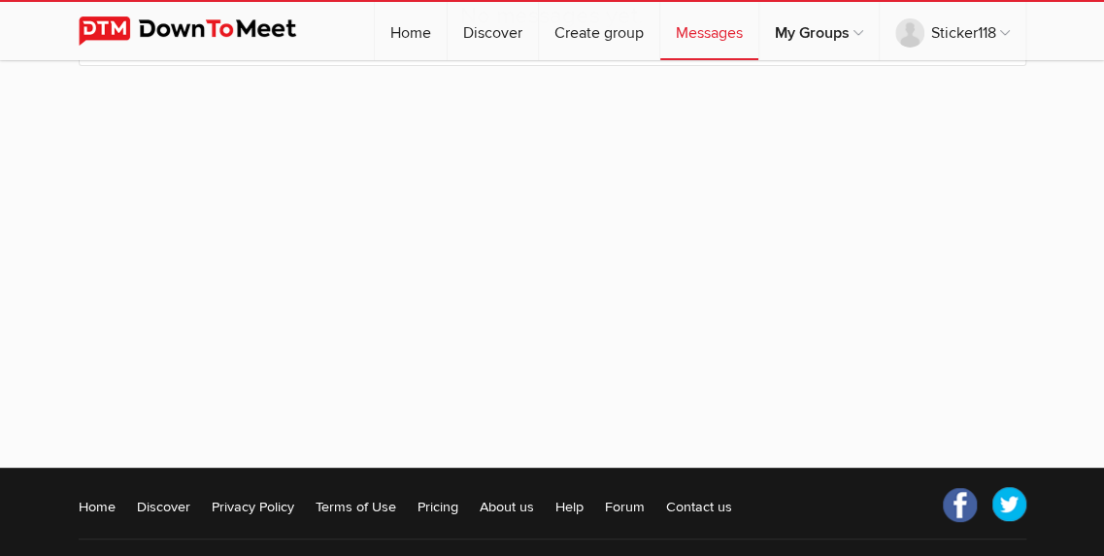
scroll to position [151, 0]
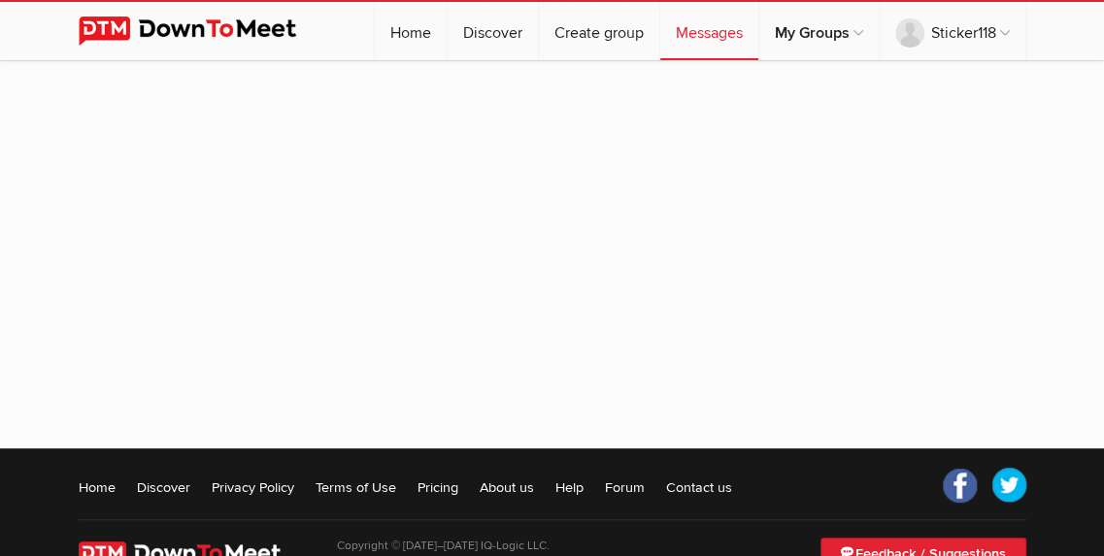
click at [792, 46] on link "My Groups" at bounding box center [818, 31] width 119 height 58
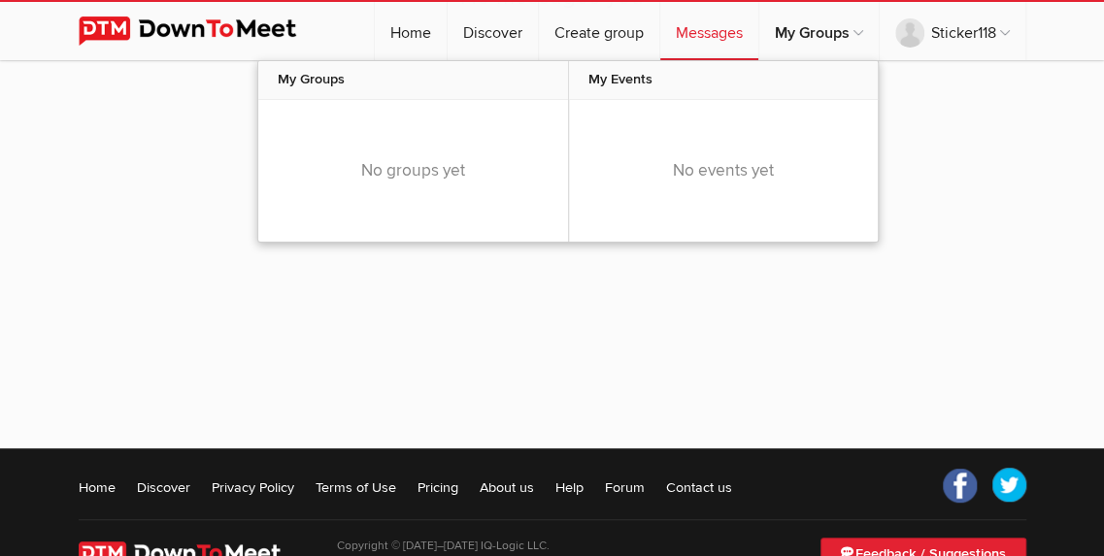
click at [792, 46] on link "My Groups" at bounding box center [818, 31] width 119 height 58
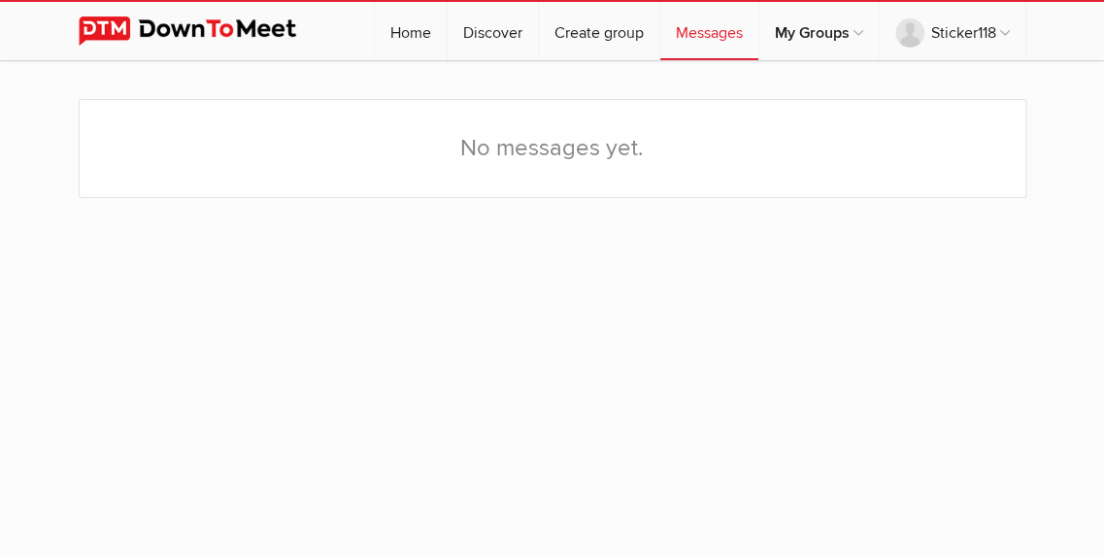
click at [379, 28] on link "Home" at bounding box center [411, 31] width 72 height 58
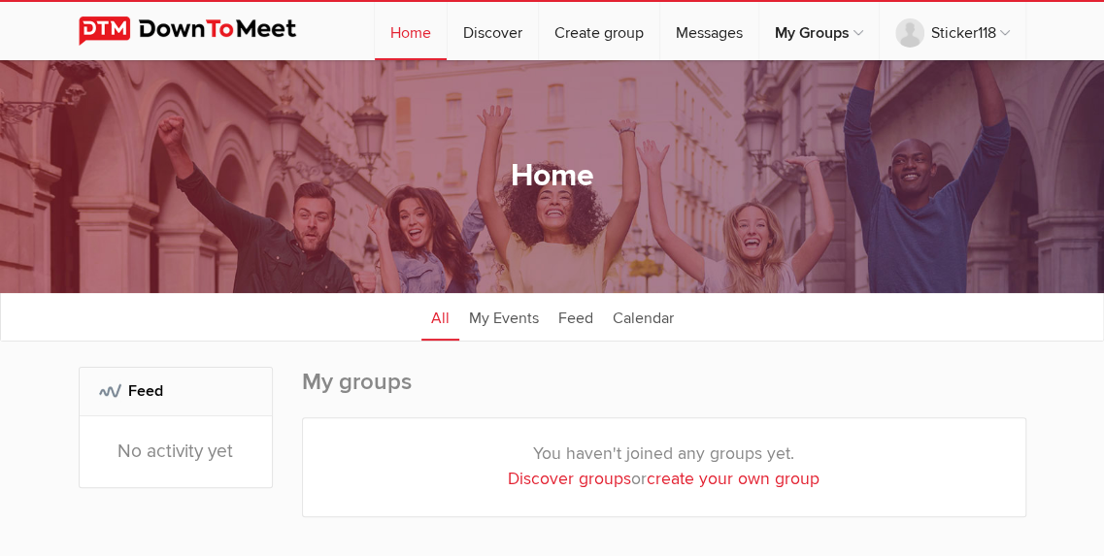
click at [572, 320] on link "Feed" at bounding box center [576, 316] width 54 height 49
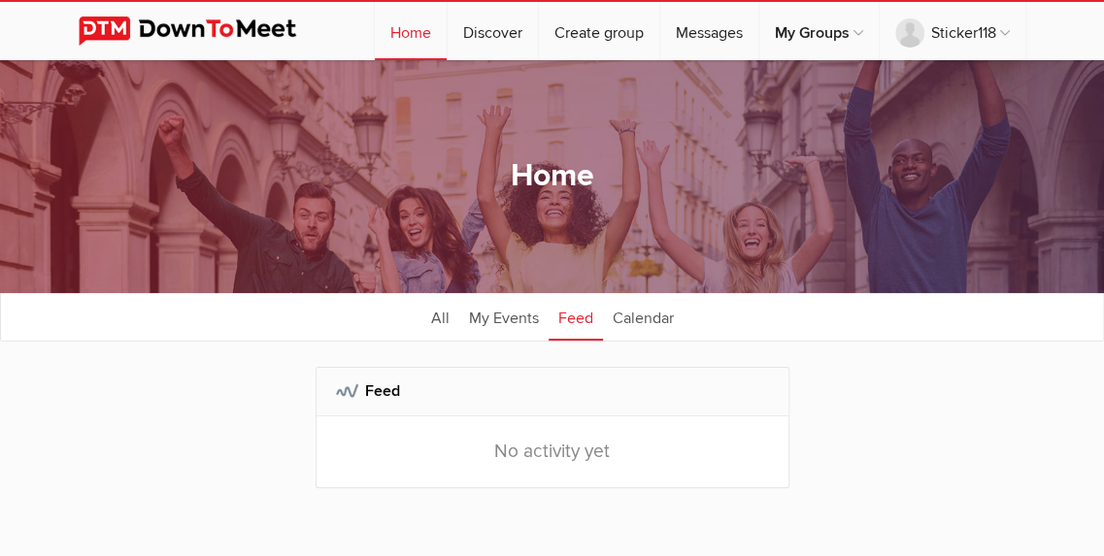
click at [631, 319] on link "Calendar" at bounding box center [643, 316] width 81 height 49
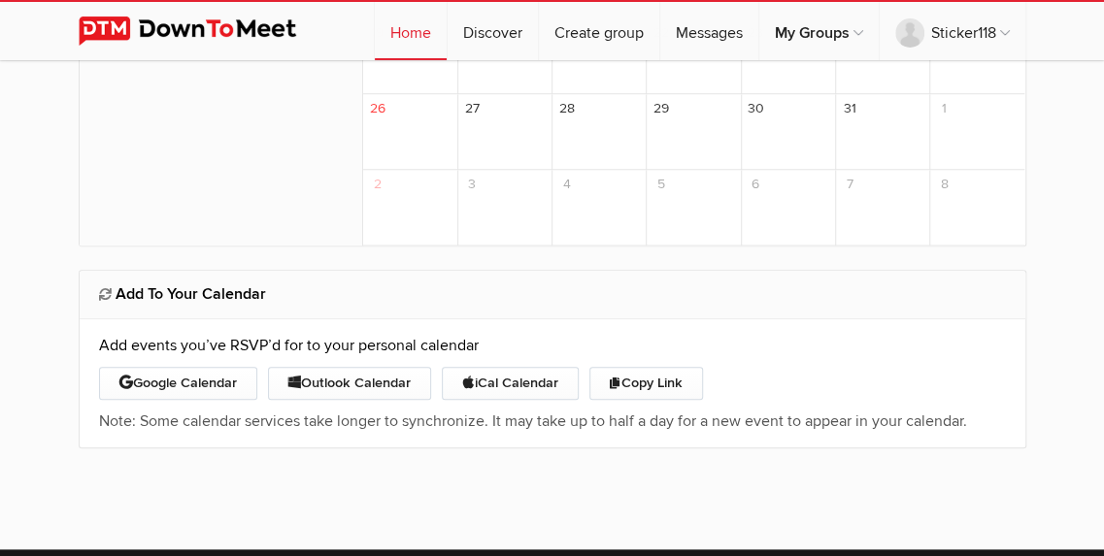
scroll to position [732, 0]
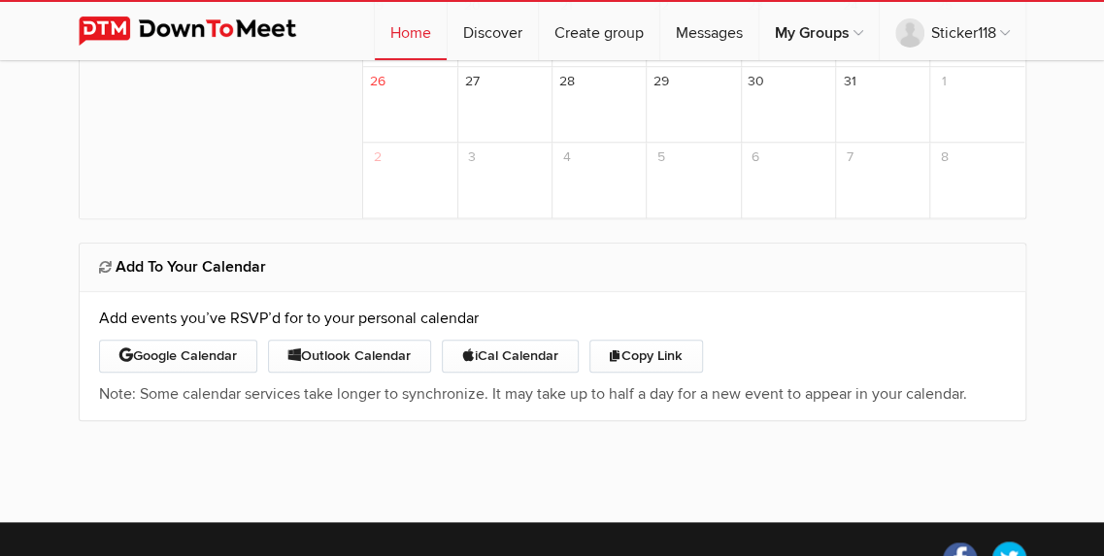
click at [980, 27] on link "Sticker118" at bounding box center [953, 31] width 146 height 58
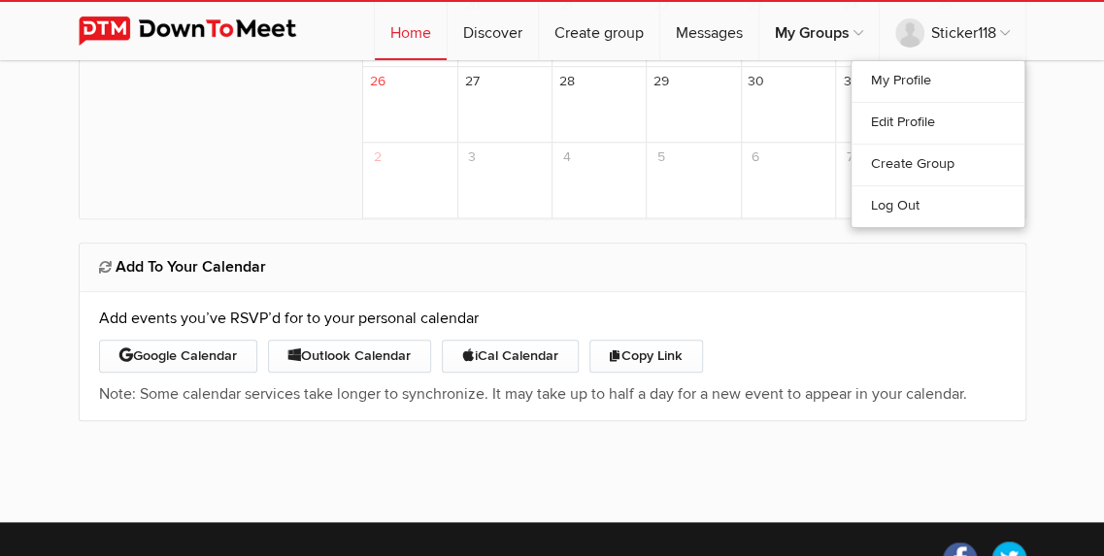
click at [513, 27] on link "Discover" at bounding box center [493, 31] width 90 height 58
select select "null"
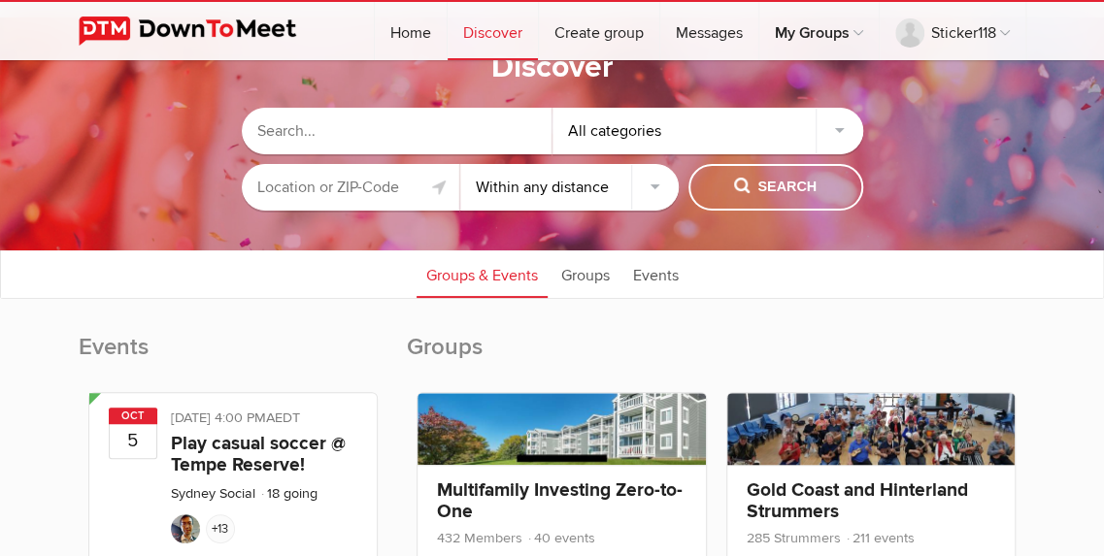
scroll to position [37, 0]
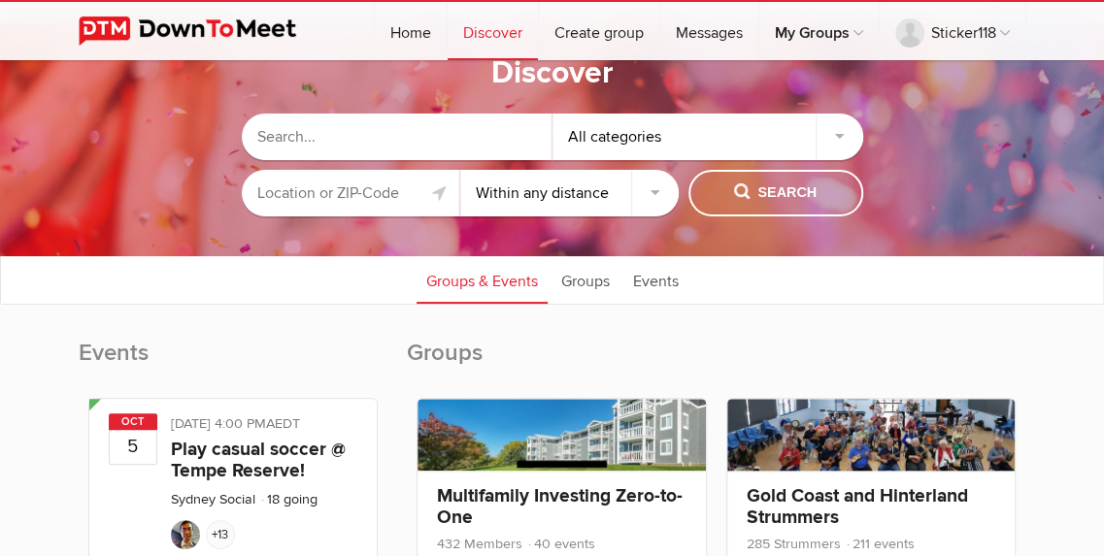
click at [406, 144] on input "text" at bounding box center [397, 137] width 311 height 47
type input "Roleplay"
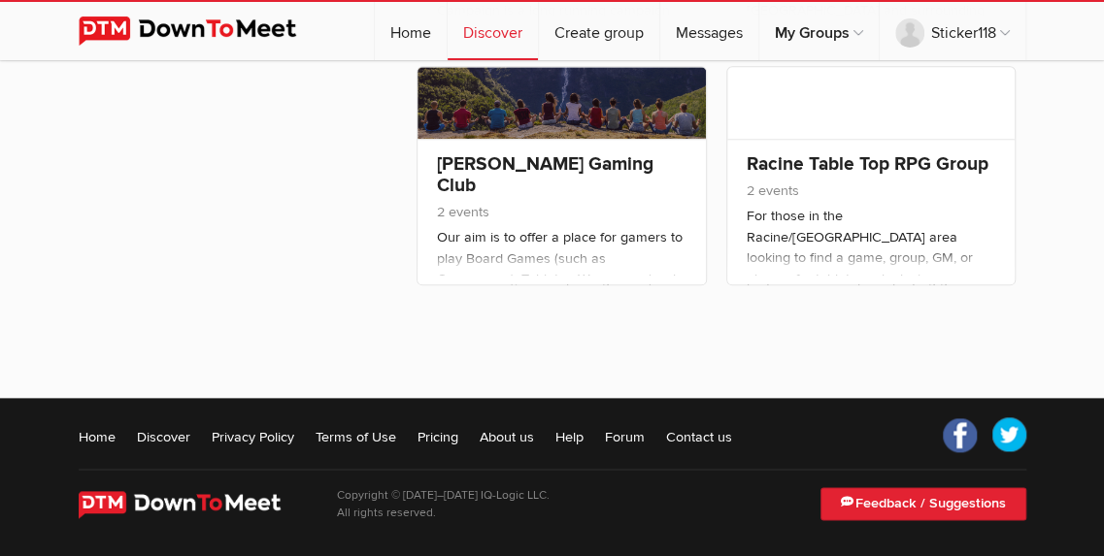
scroll to position [869, 0]
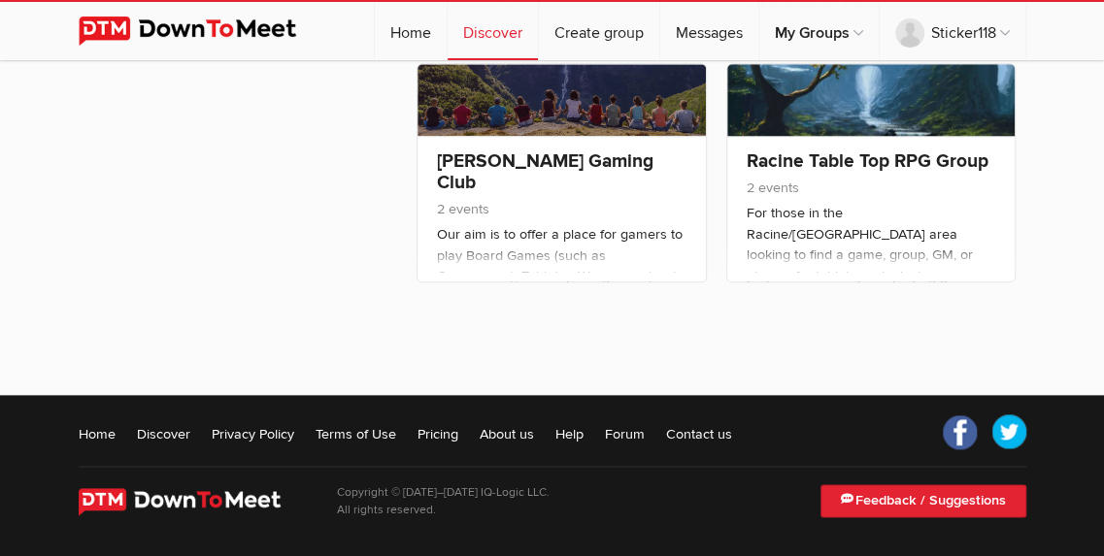
click at [130, 508] on img at bounding box center [194, 501] width 230 height 27
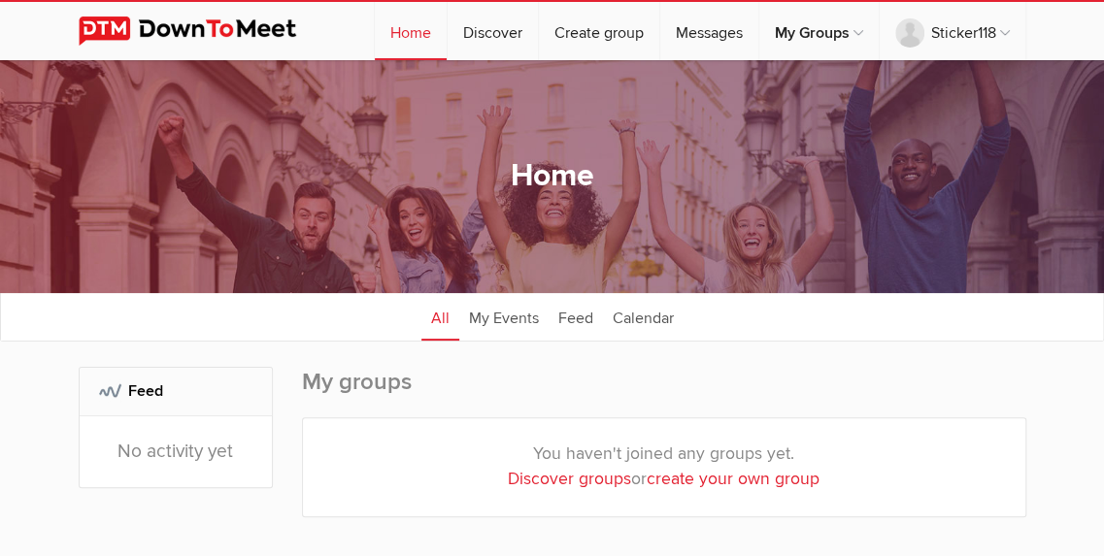
click at [479, 21] on link "Discover" at bounding box center [493, 31] width 90 height 58
select select "null"
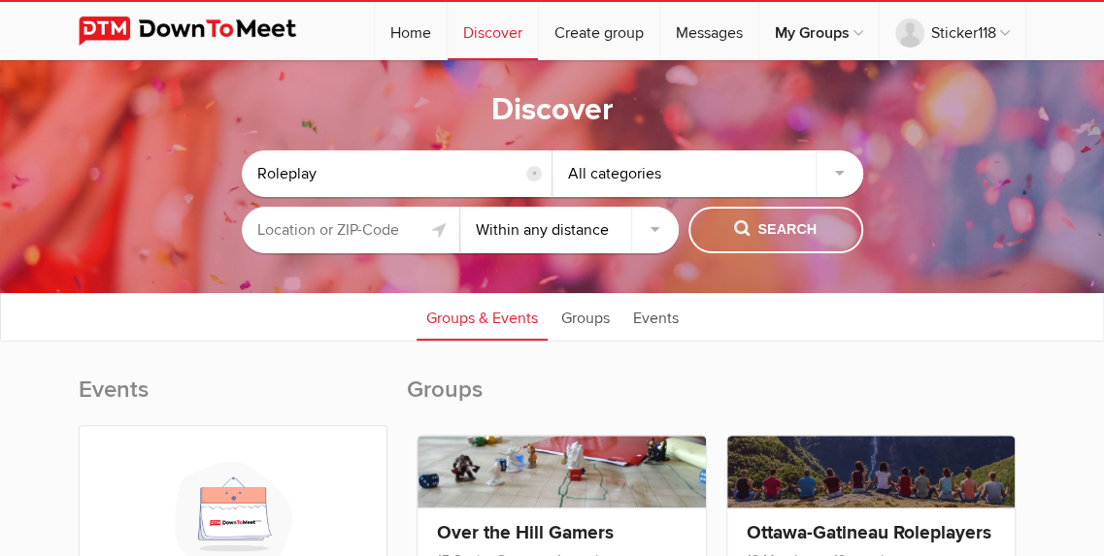
click at [425, 173] on input "Roleplay" at bounding box center [397, 174] width 311 height 47
type input "R"
click at [837, 168] on div "All categories" at bounding box center [708, 174] width 311 height 47
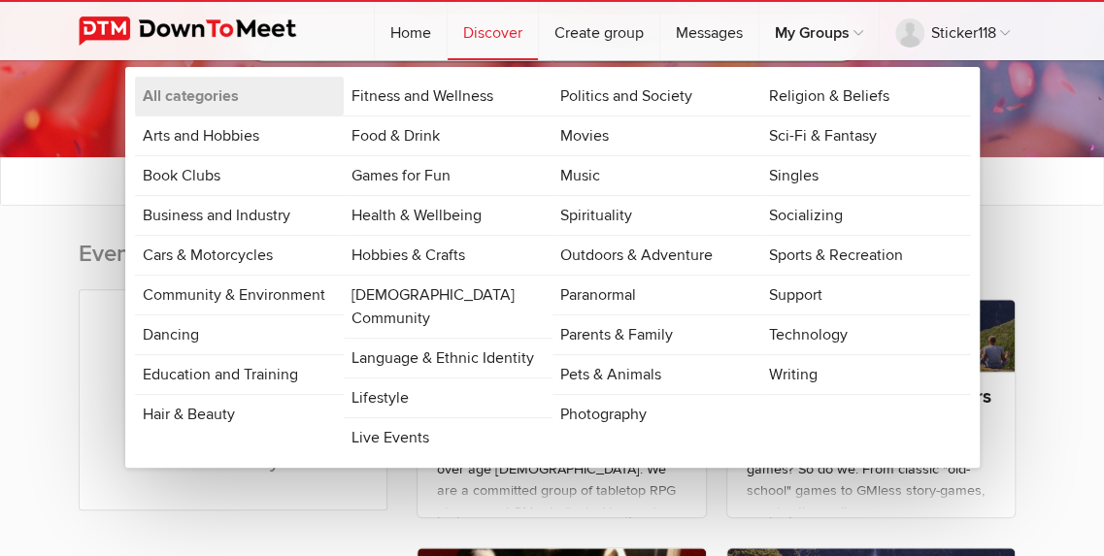
scroll to position [141, 0]
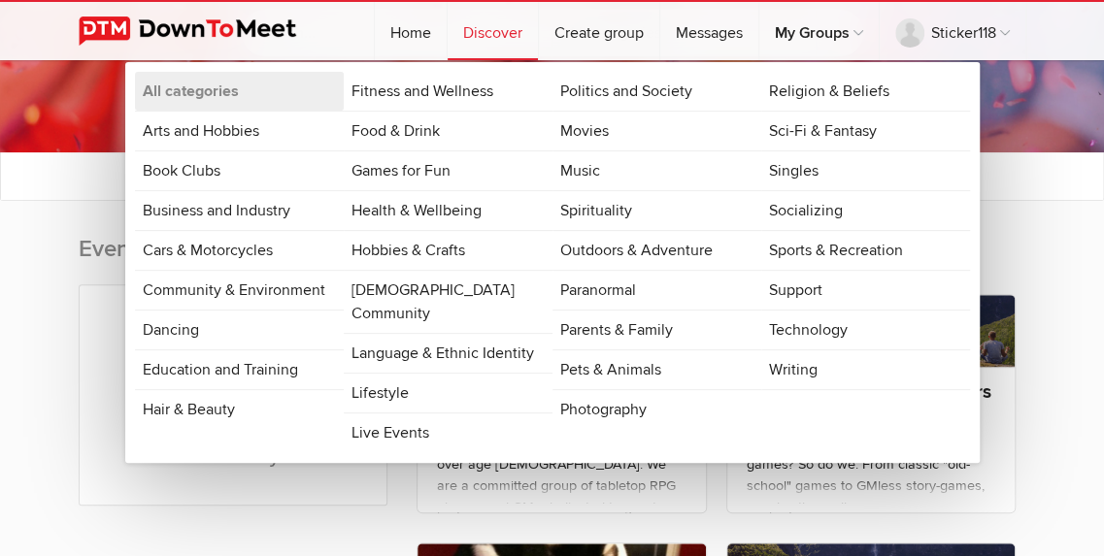
click at [812, 191] on link "Socializing" at bounding box center [865, 210] width 209 height 39
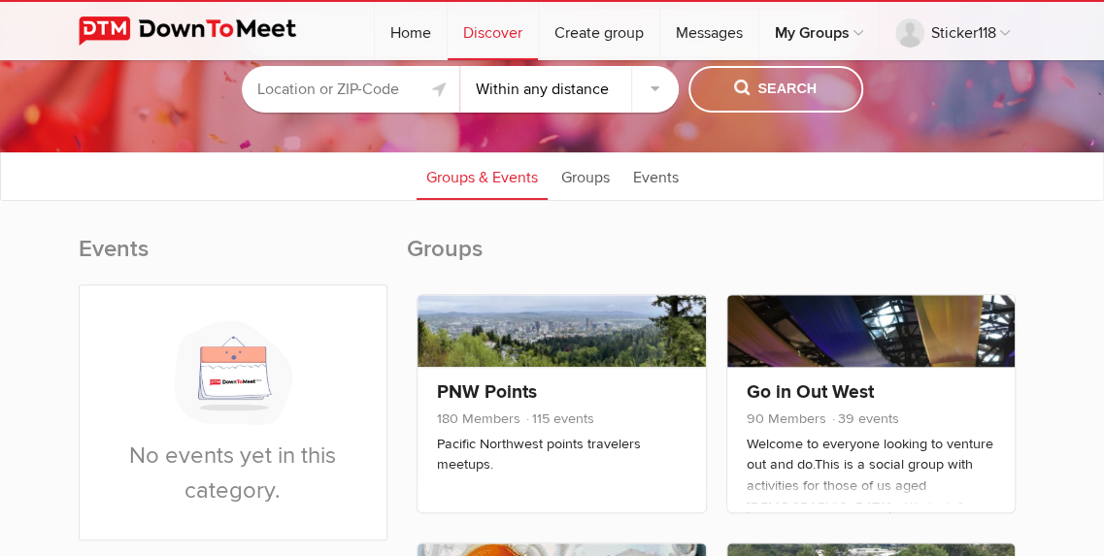
click at [355, 115] on sp-group-common-search-cat-loc "Socializing Within 10 miles Within 25 miles Within 50 miles Within 100 miles Wi…" at bounding box center [552, 56] width 910 height 132
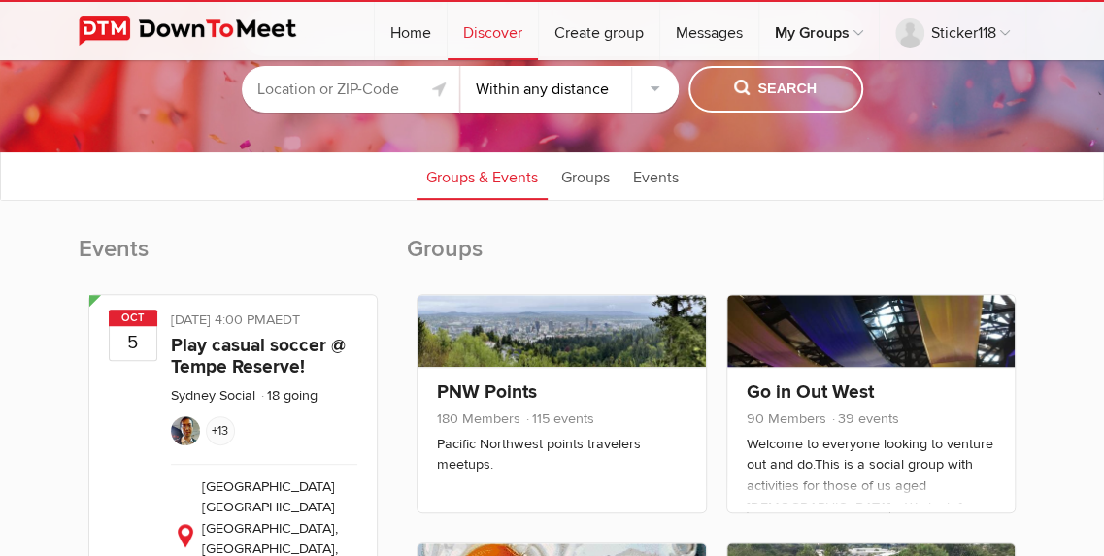
click at [355, 83] on input "text" at bounding box center [351, 89] width 218 height 47
type input "93257"
click at [784, 79] on span "Search" at bounding box center [775, 89] width 83 height 21
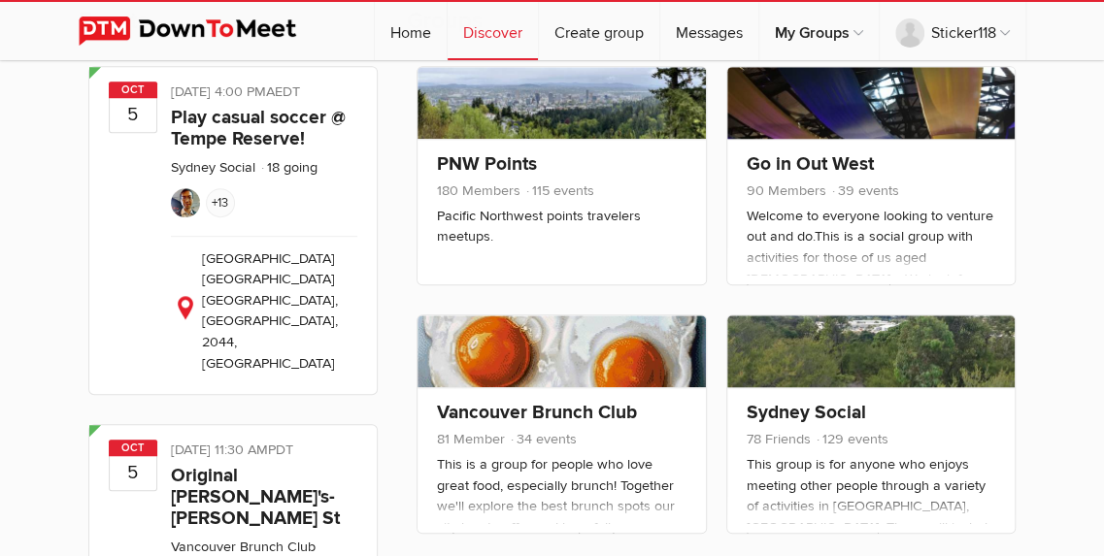
scroll to position [407, 0]
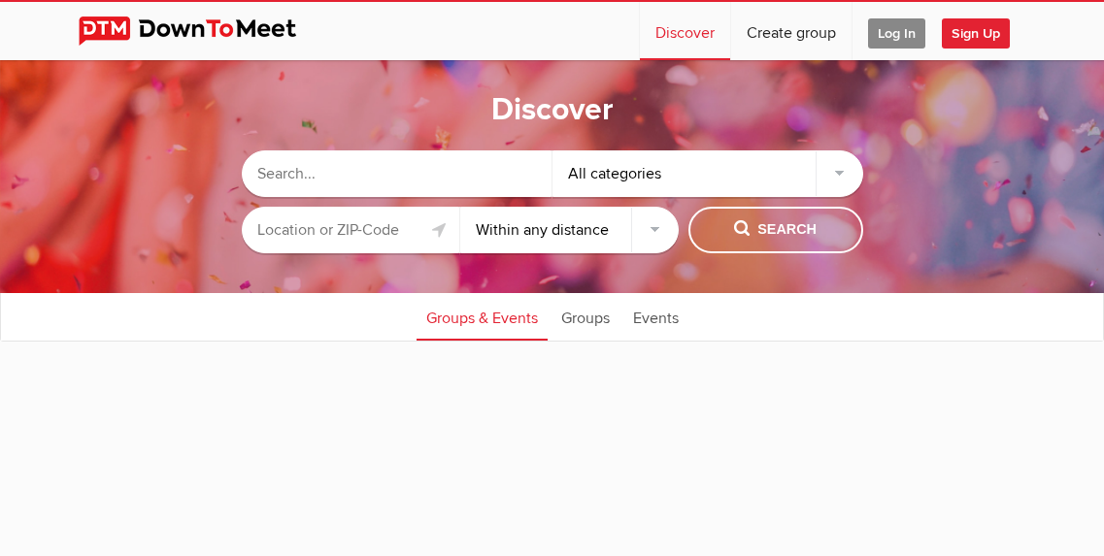
select select "null"
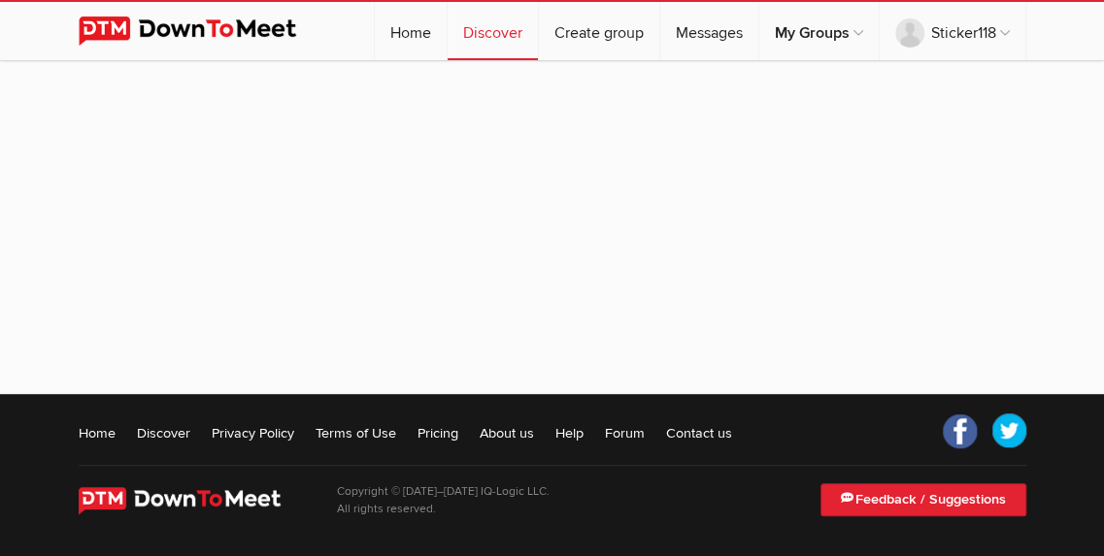
click at [625, 437] on link "Forum" at bounding box center [625, 432] width 40 height 19
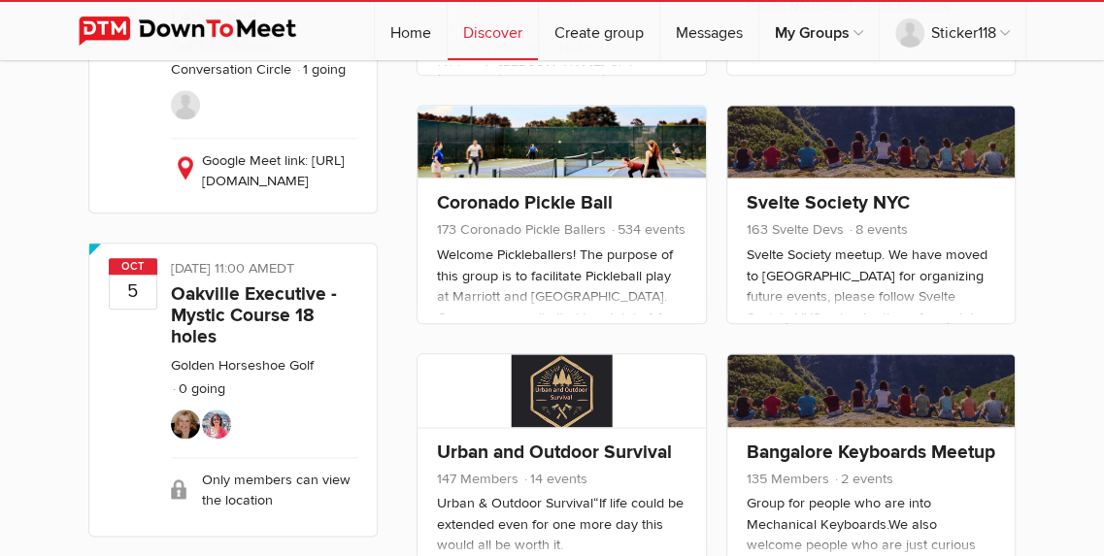
scroll to position [829, 0]
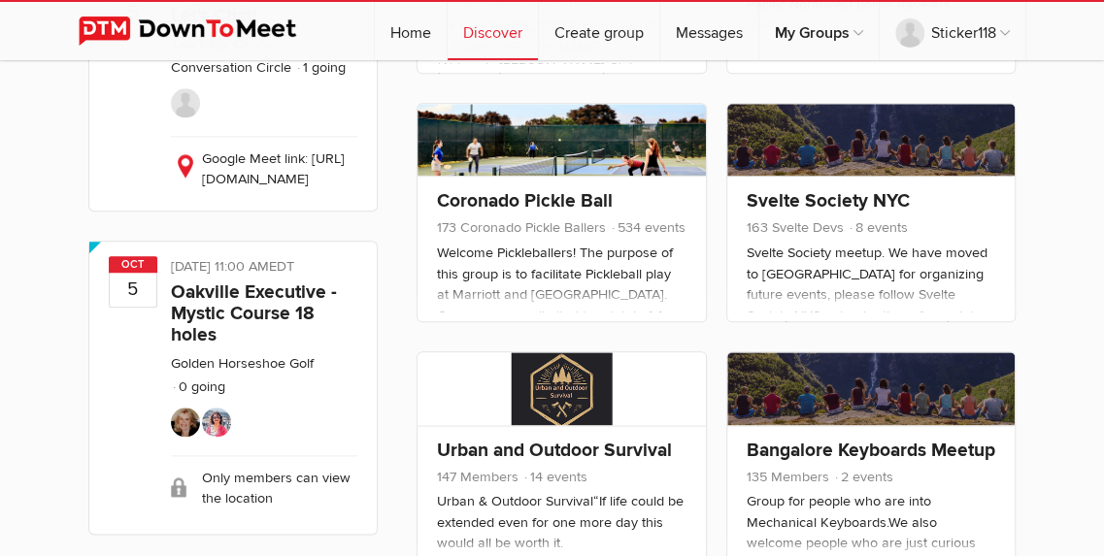
click at [422, 33] on link "Home" at bounding box center [411, 31] width 72 height 58
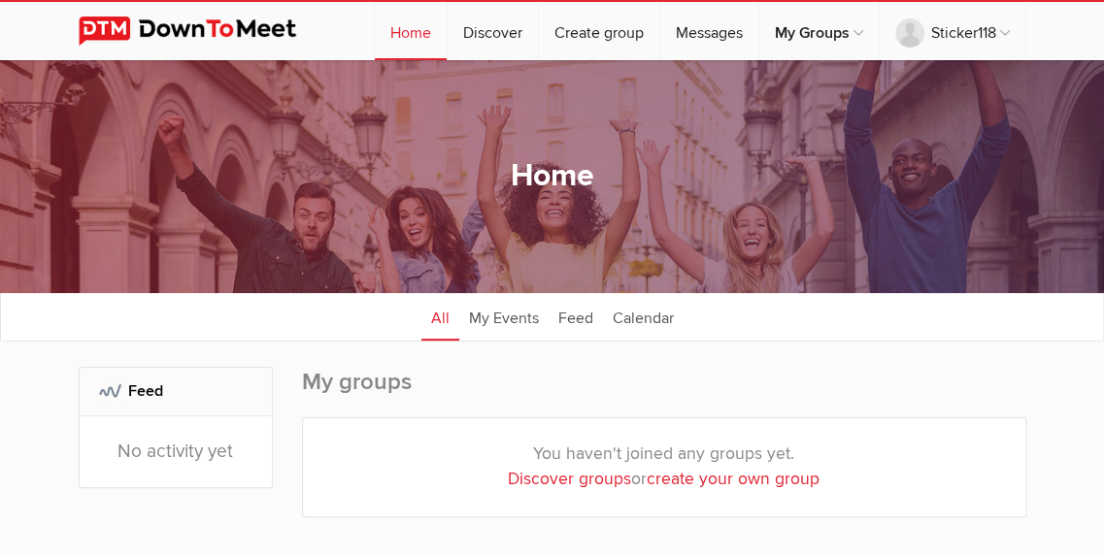
click at [968, 33] on link "Sticker118" at bounding box center [953, 31] width 146 height 58
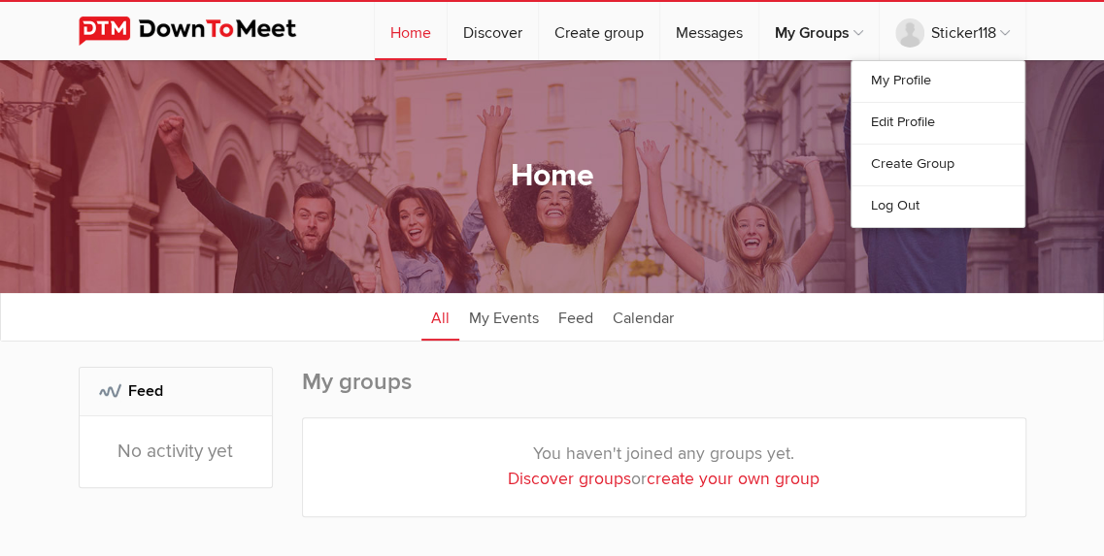
click at [968, 88] on link "My Profile" at bounding box center [938, 81] width 173 height 41
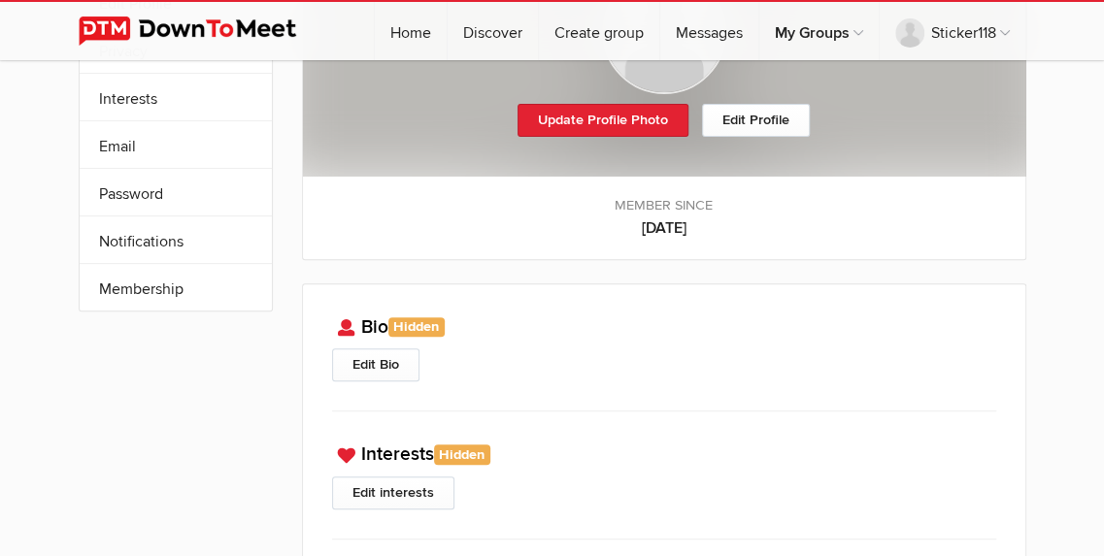
scroll to position [148, 0]
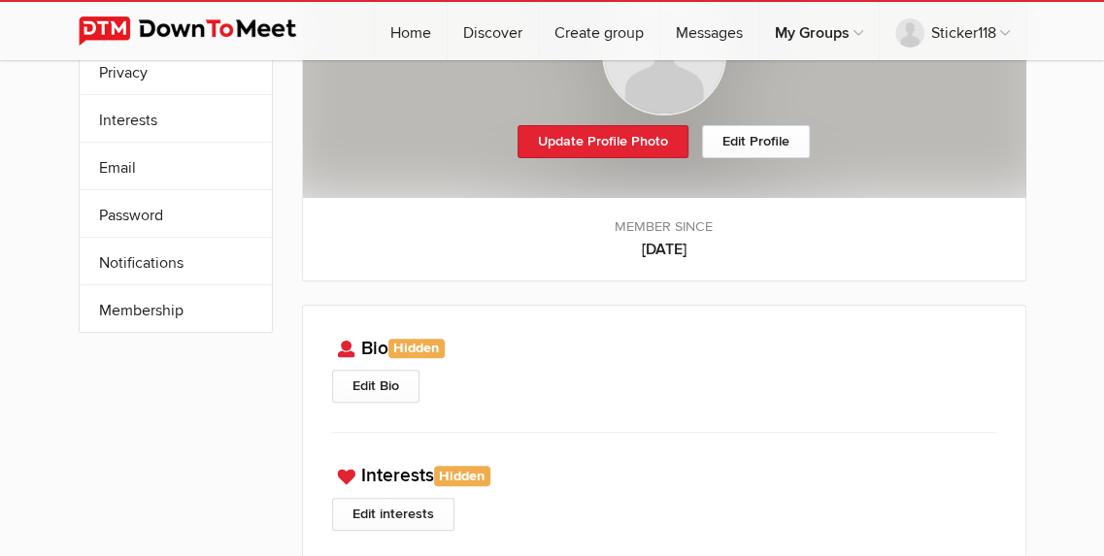
click at [975, 46] on link "Sticker118" at bounding box center [953, 31] width 146 height 58
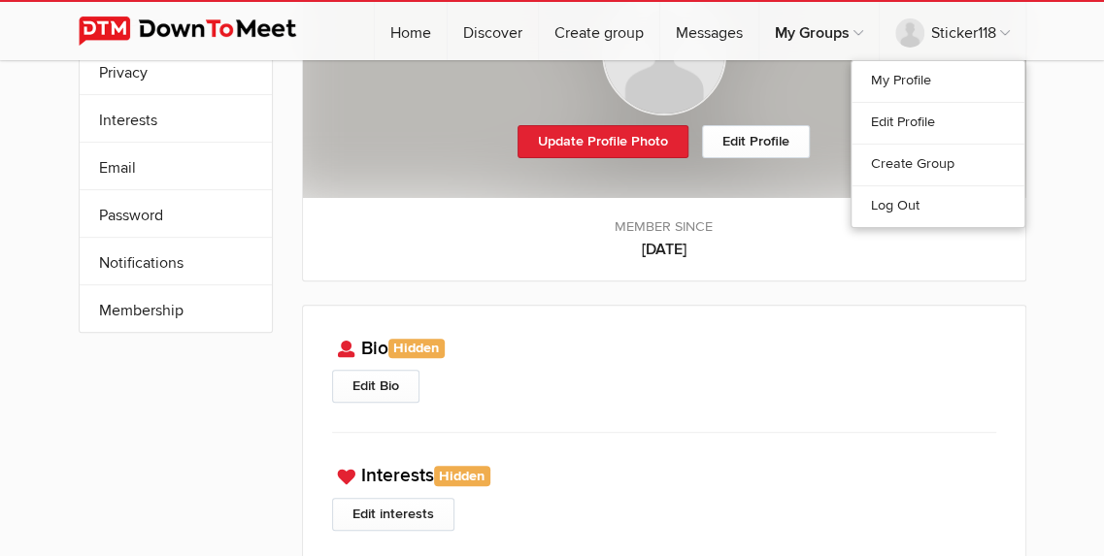
click at [975, 201] on link "Log Out" at bounding box center [938, 206] width 173 height 42
